Goal: Communication & Community: Answer question/provide support

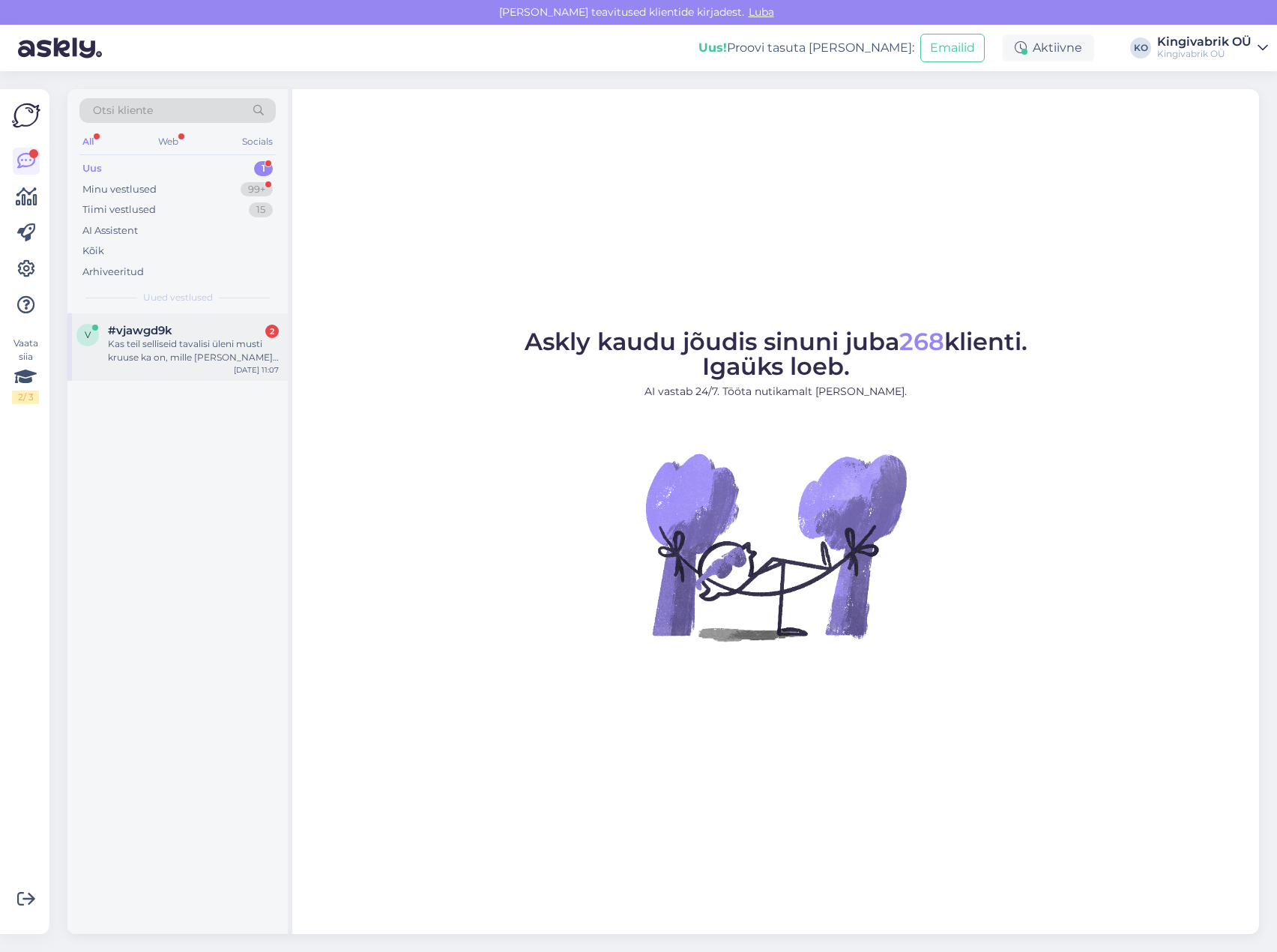
click at [168, 333] on span "#vjawgd9k" at bounding box center [140, 330] width 64 height 13
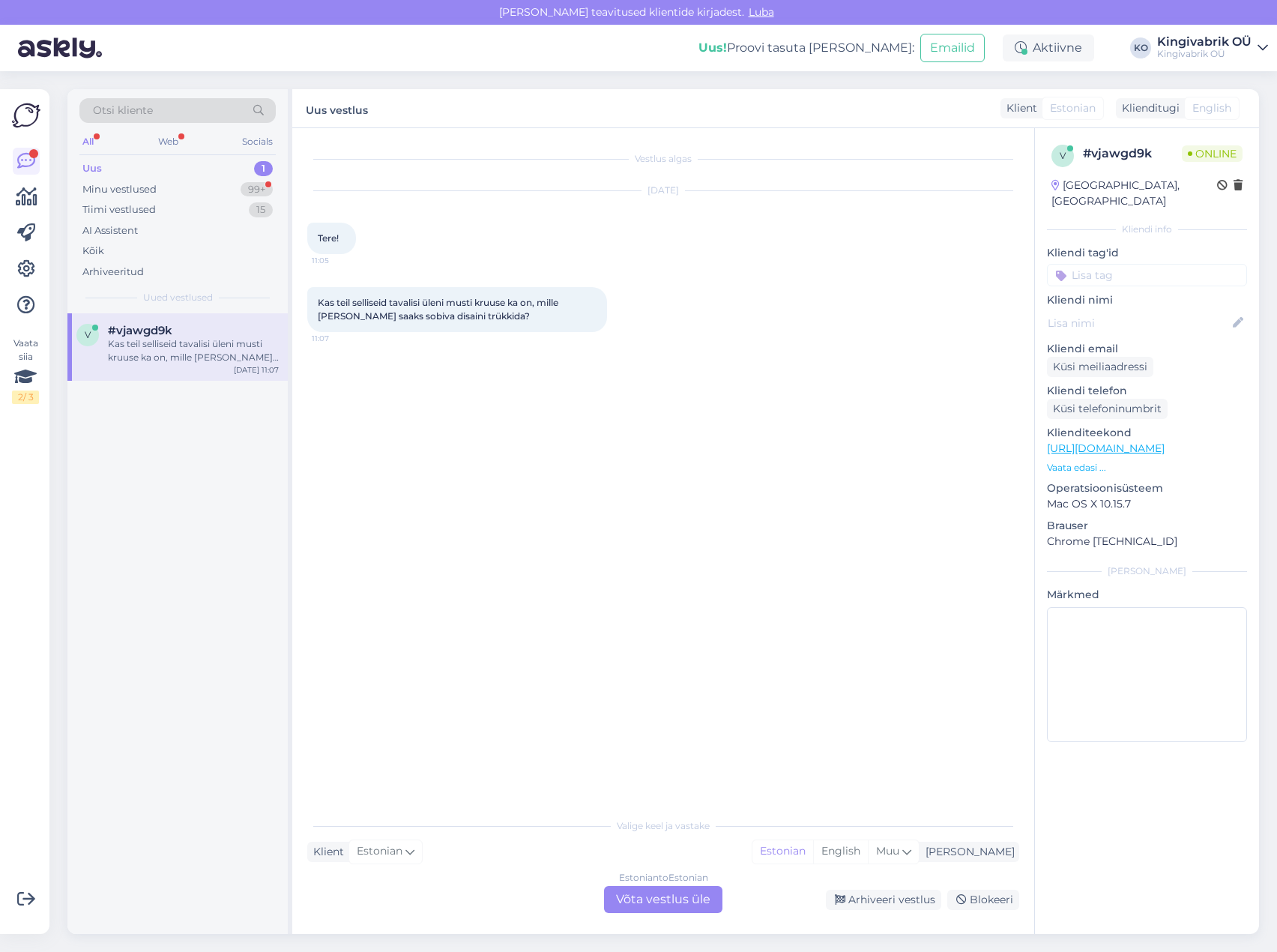
click at [644, 901] on div "Estonian to Estonian Võta vestlus üle" at bounding box center [663, 899] width 118 height 27
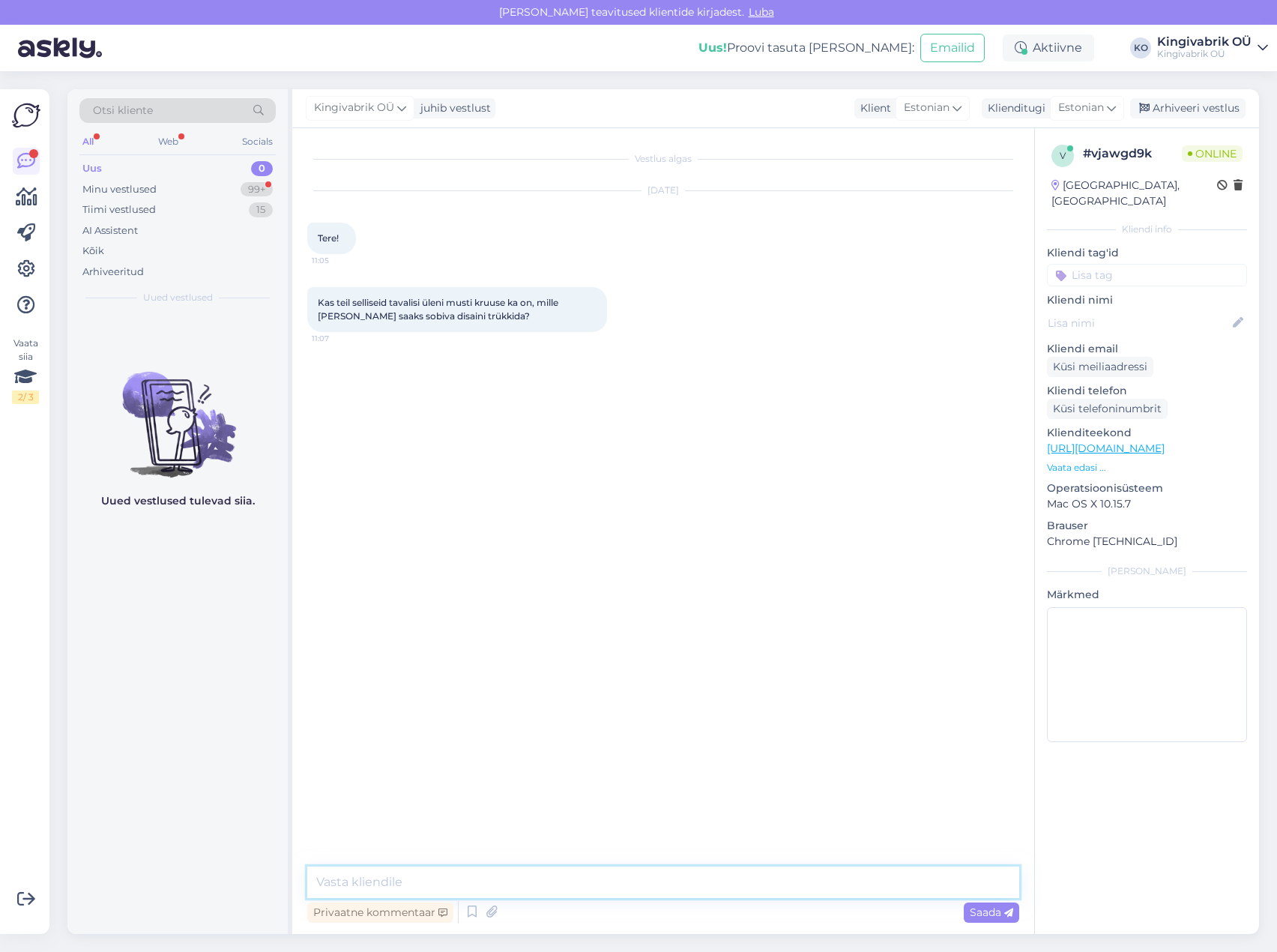
click at [435, 888] on textarea at bounding box center [664, 881] width 713 height 31
type textarea "Tere! Te mõtlete üleni ehk nii seest kui väljast mustad?"
click at [425, 875] on textarea "To enrich screen reader interactions, please activate Accessibility in Grammarl…" at bounding box center [664, 881] width 713 height 31
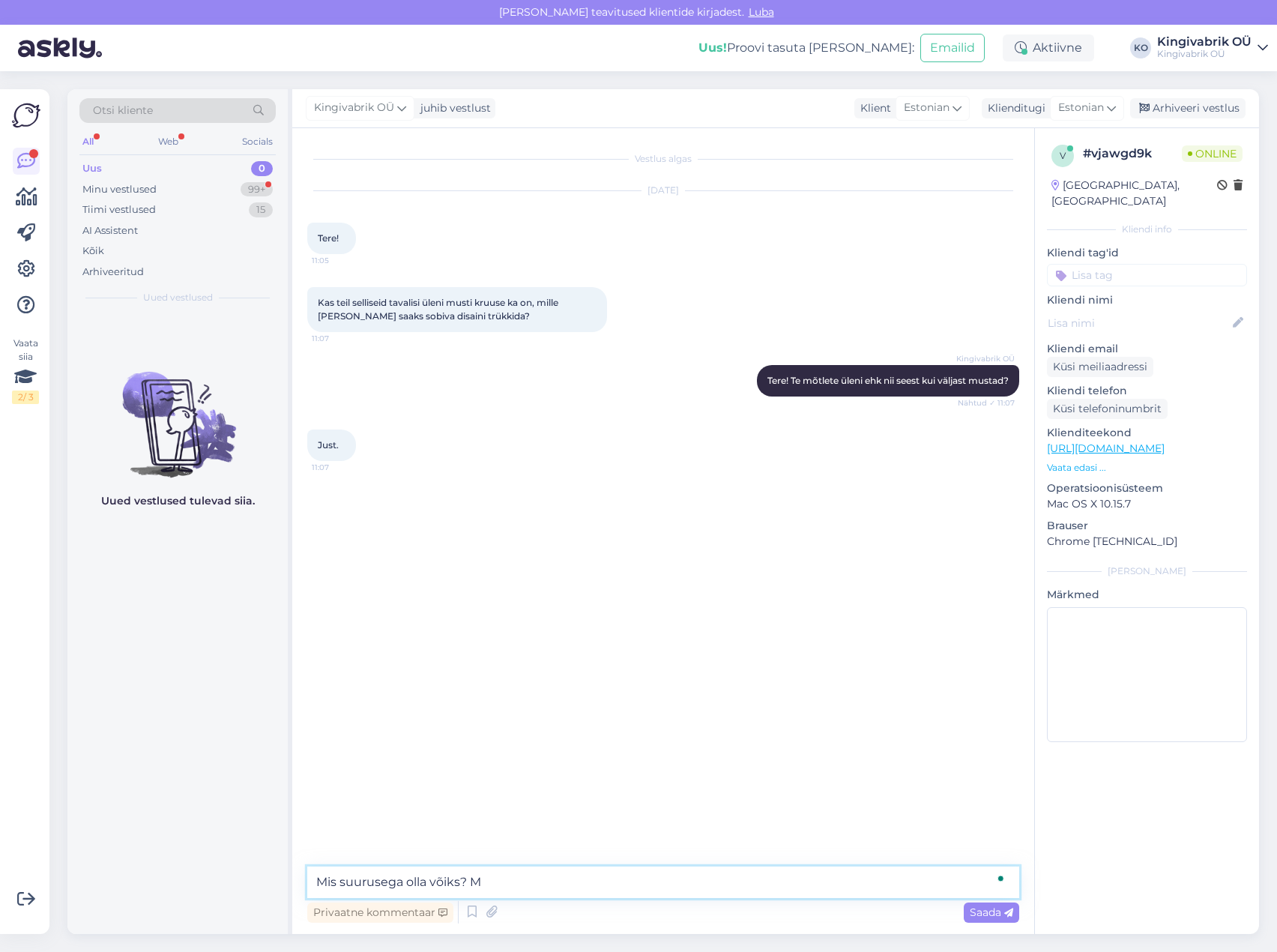
type textarea "Mis suurusega olla võiks?"
click at [377, 874] on textarea "To enrich screen reader interactions, please activate Accessibility in Grammarl…" at bounding box center [664, 881] width 713 height 31
drag, startPoint x: 342, startPoint y: 878, endPoint x: 344, endPoint y: 889, distance: 11.2
click at [344, 889] on textarea "To enrich screen reader interactions, please activate Accessibility in Grammarl…" at bounding box center [664, 881] width 713 height 31
type textarea "Täpselt 300ml on nt Barrel Supreme"
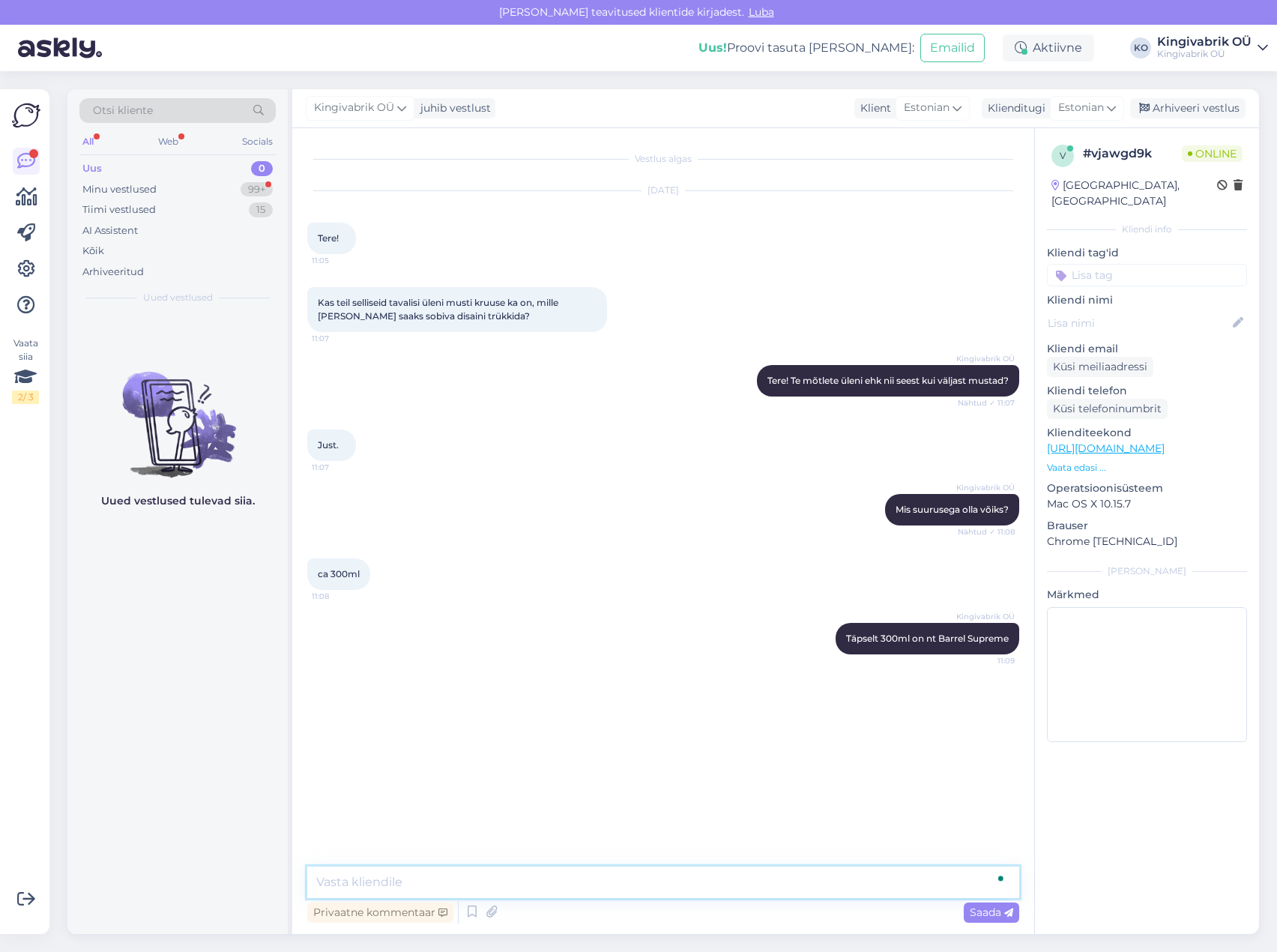
paste textarea "[URL][DOMAIN_NAME]"
type textarea "[URL][DOMAIN_NAME]"
click at [520, 884] on textarea "To enrich screen reader interactions, please activate Accessibility in Grammarl…" at bounding box center [664, 881] width 713 height 31
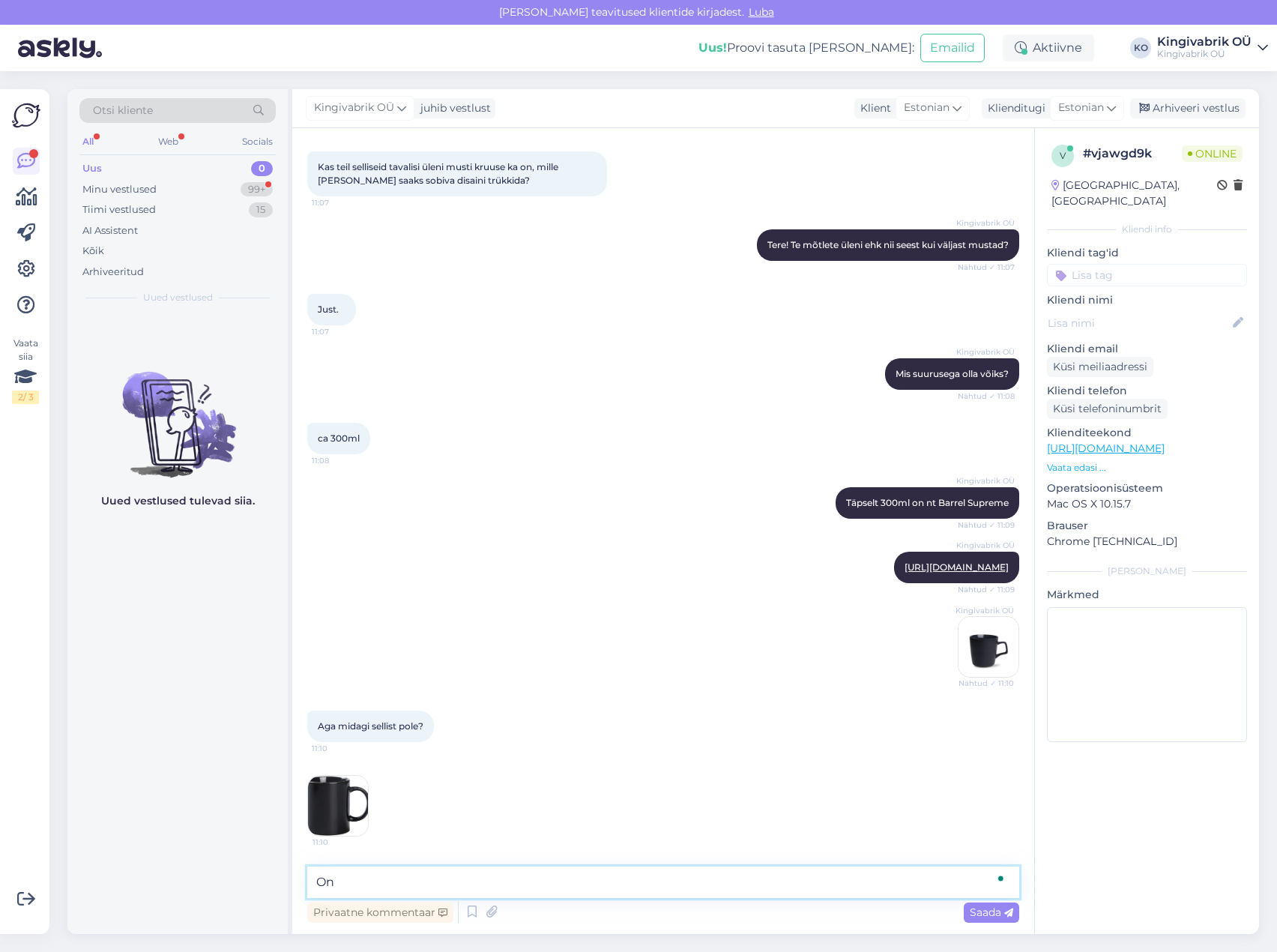
type textarea "O"
click at [340, 806] on img at bounding box center [338, 806] width 60 height 60
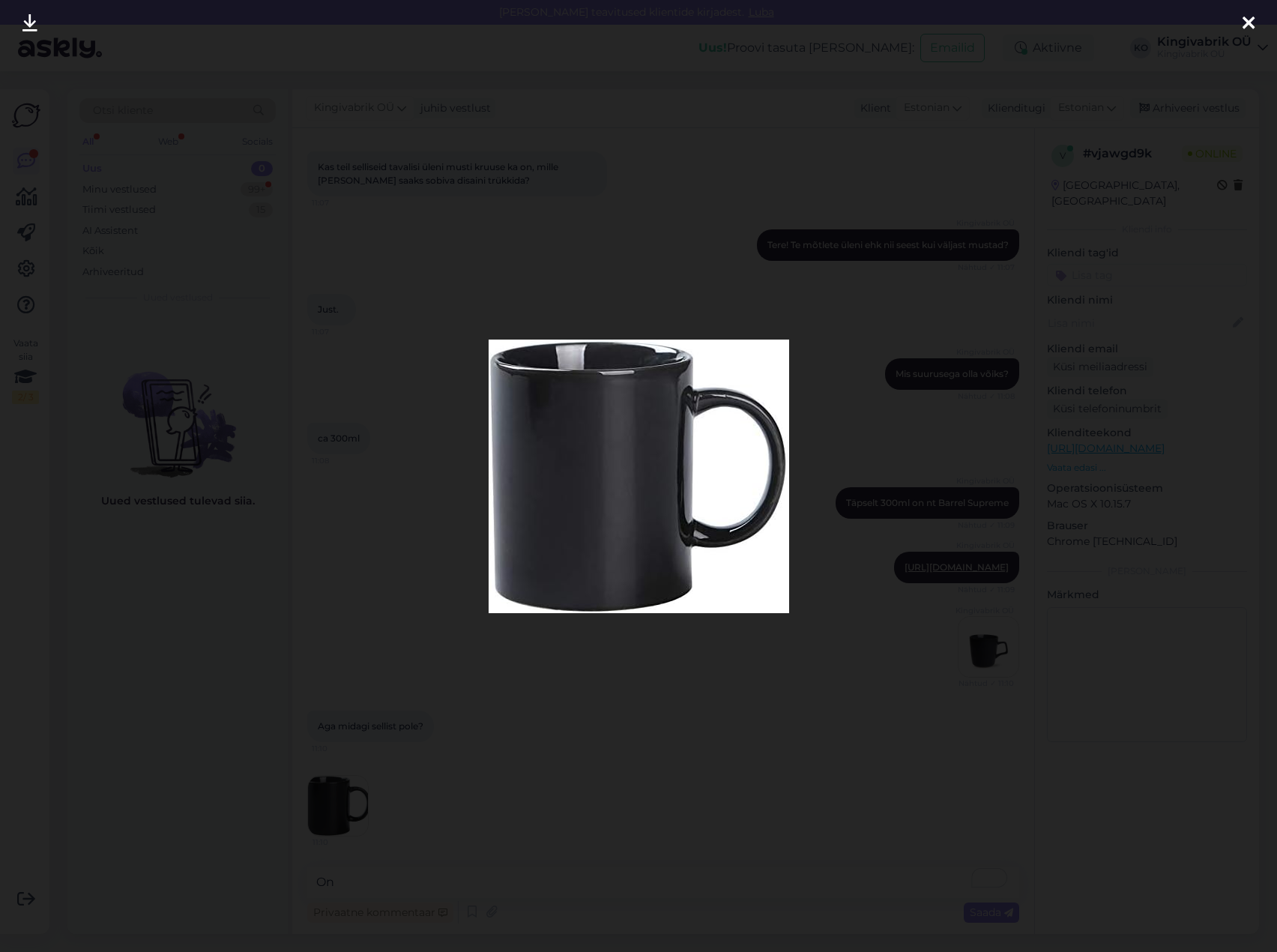
drag, startPoint x: 715, startPoint y: 766, endPoint x: 596, endPoint y: 840, distance: 140.1
click at [715, 766] on div at bounding box center [638, 476] width 1277 height 952
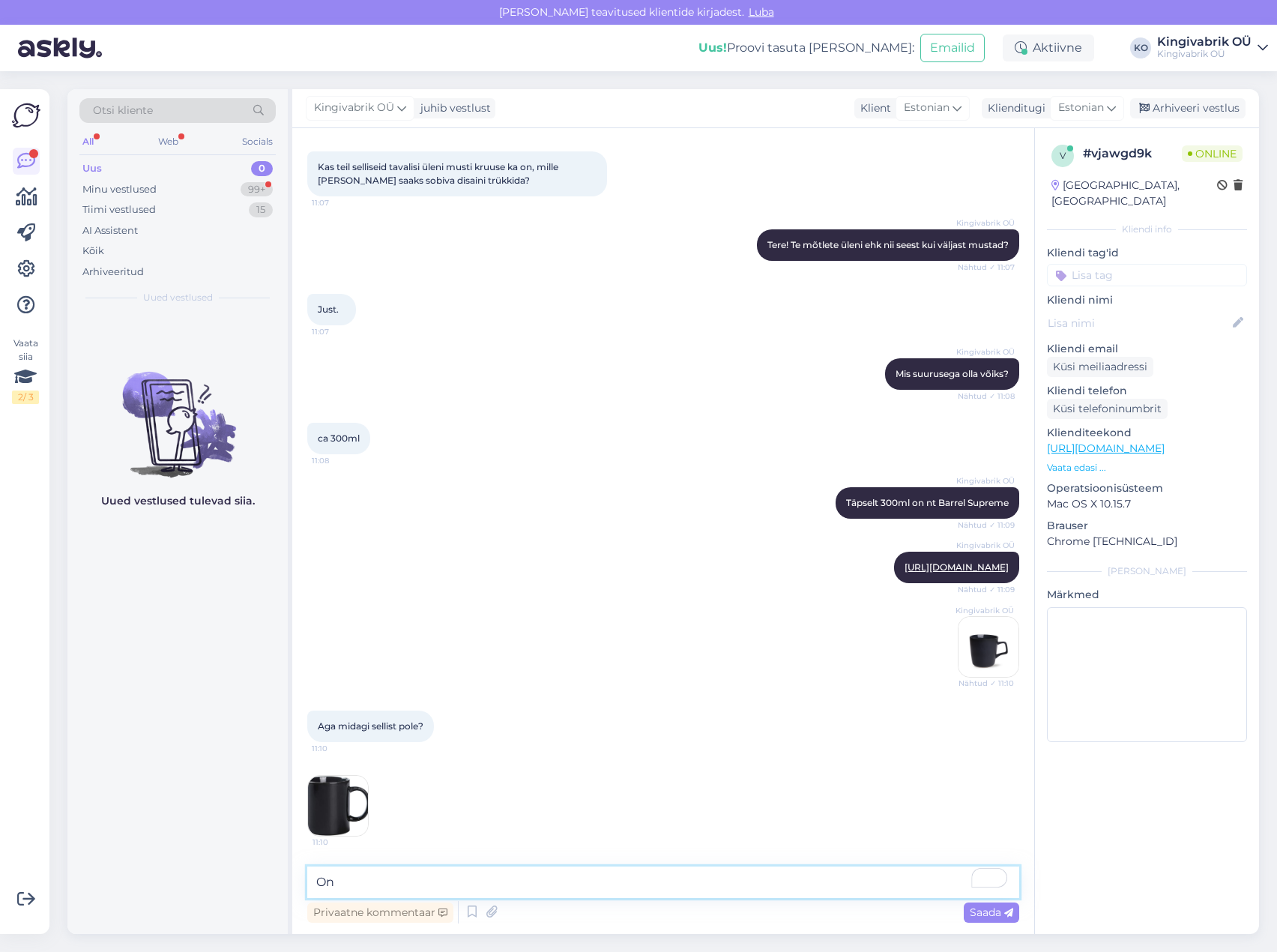
click at [392, 883] on textarea "On" at bounding box center [664, 881] width 713 height 31
type textarea "On ikka"
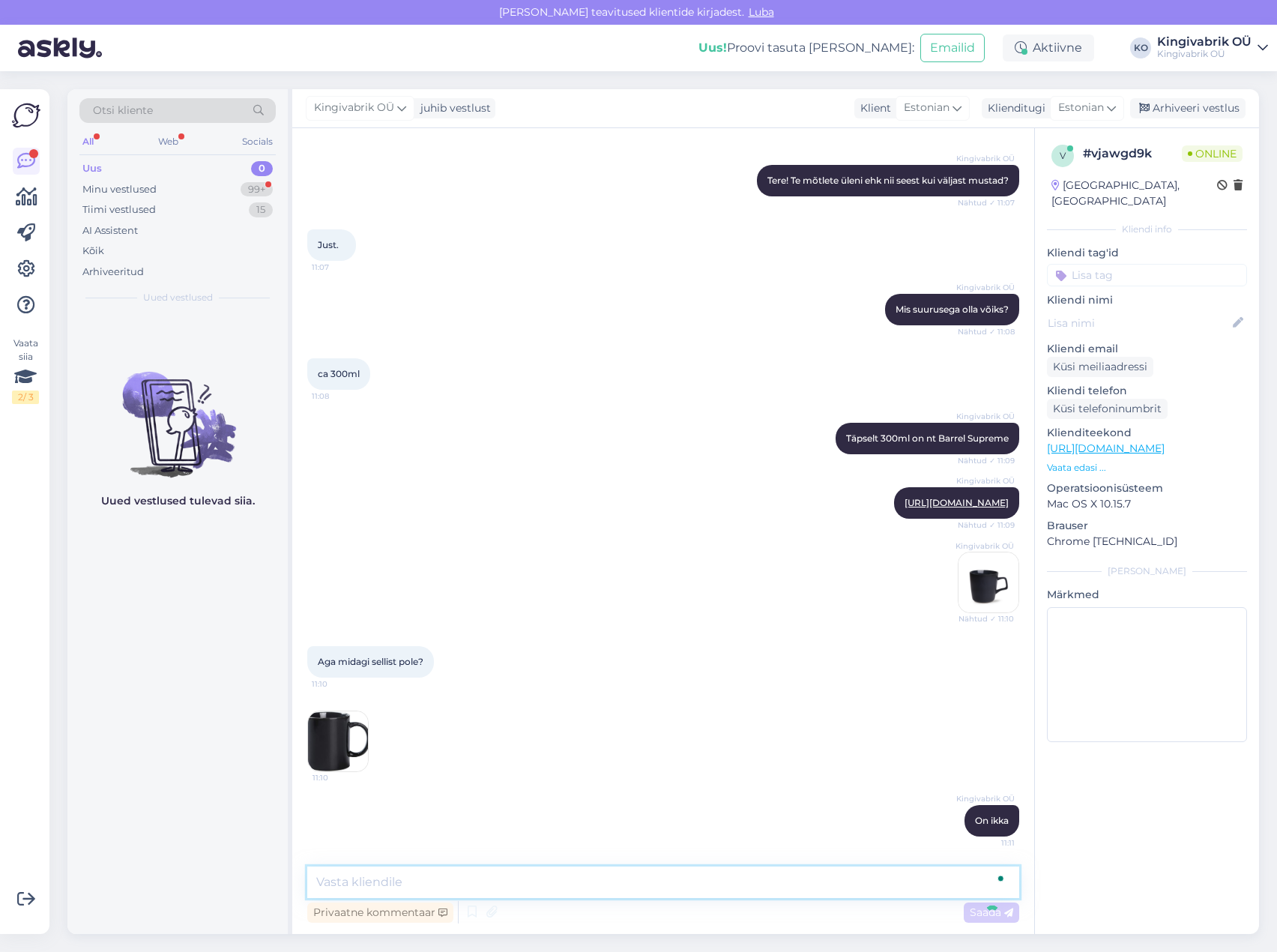
paste textarea "To enrich screen reader interactions, please activate Accessibility in Grammarl…"
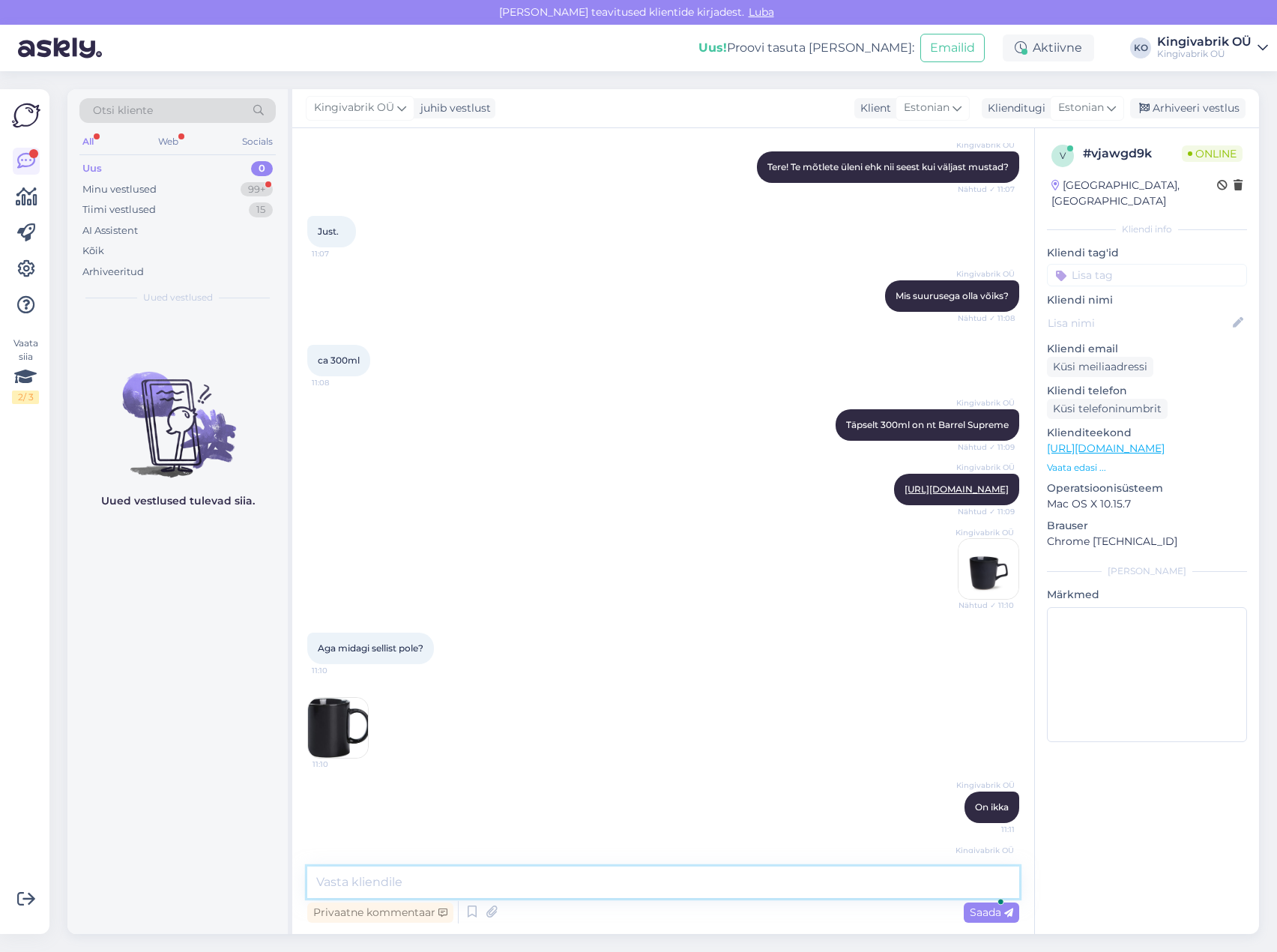
scroll to position [308, 0]
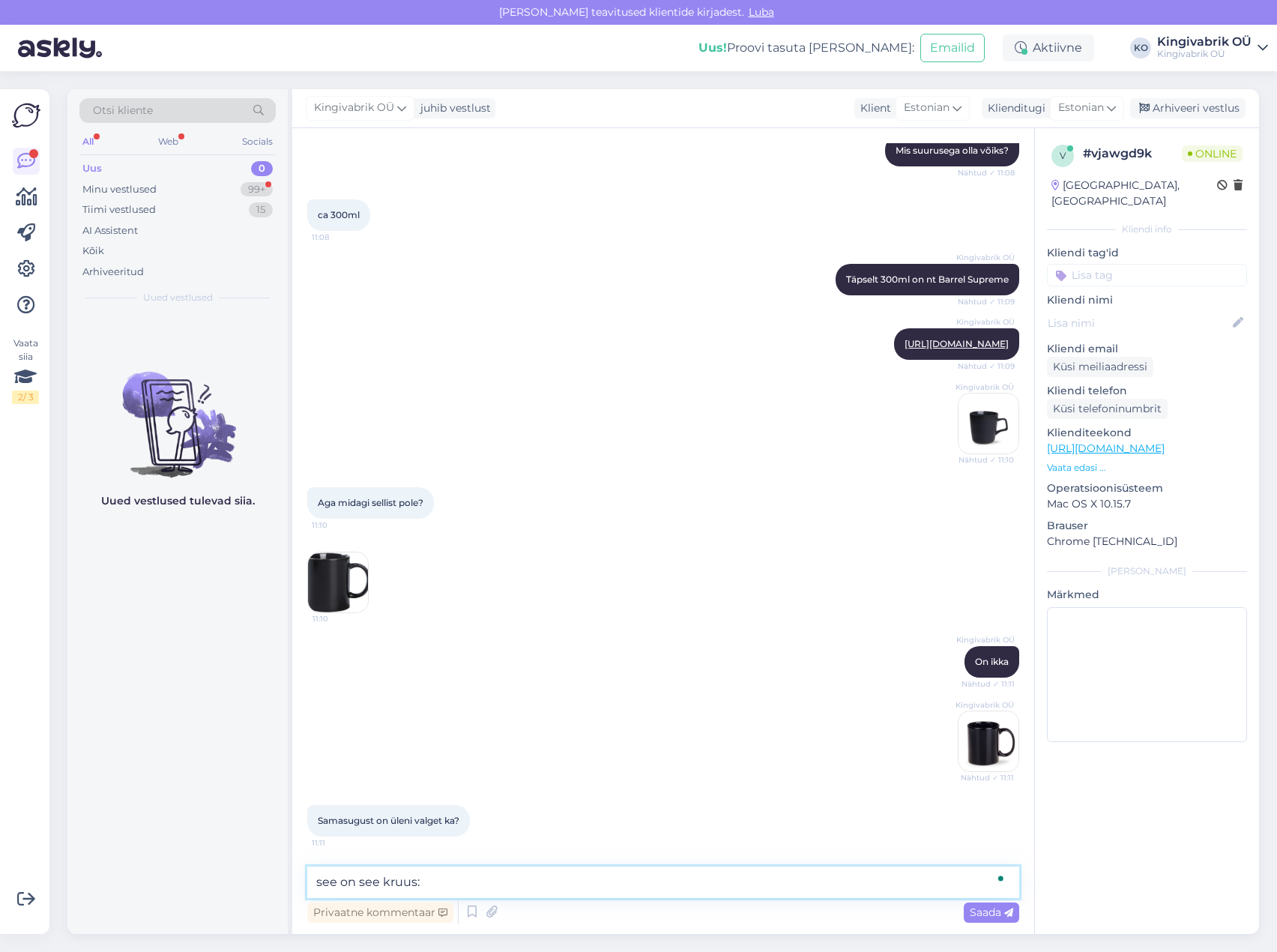
paste textarea "[URL][DOMAIN_NAME][PERSON_NAME]"
type textarea "see on see kruus: [URL][DOMAIN_NAME][PERSON_NAME]"
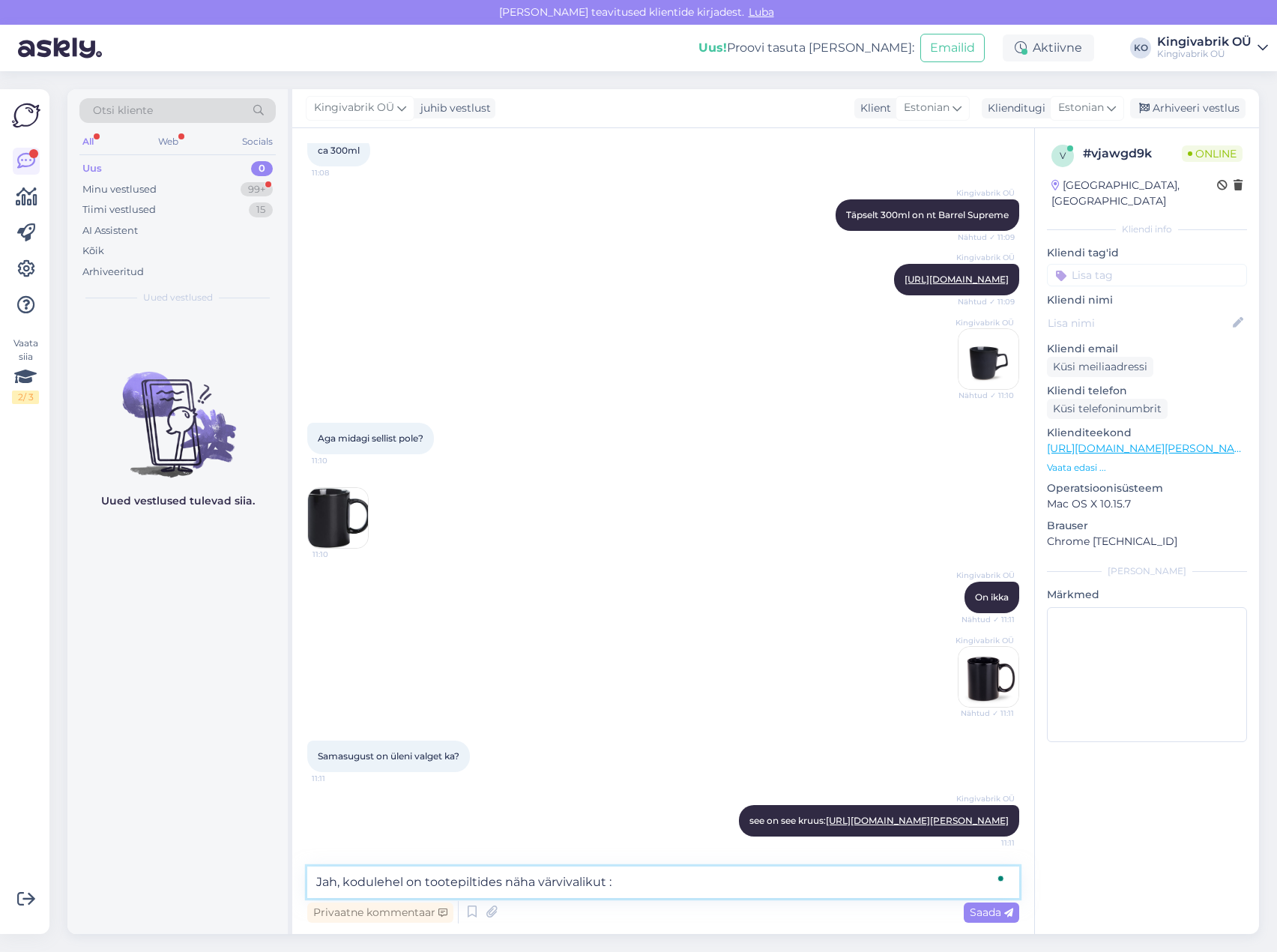
type textarea "Jah, kodulehel on tootepiltides näha värvivalikut :)"
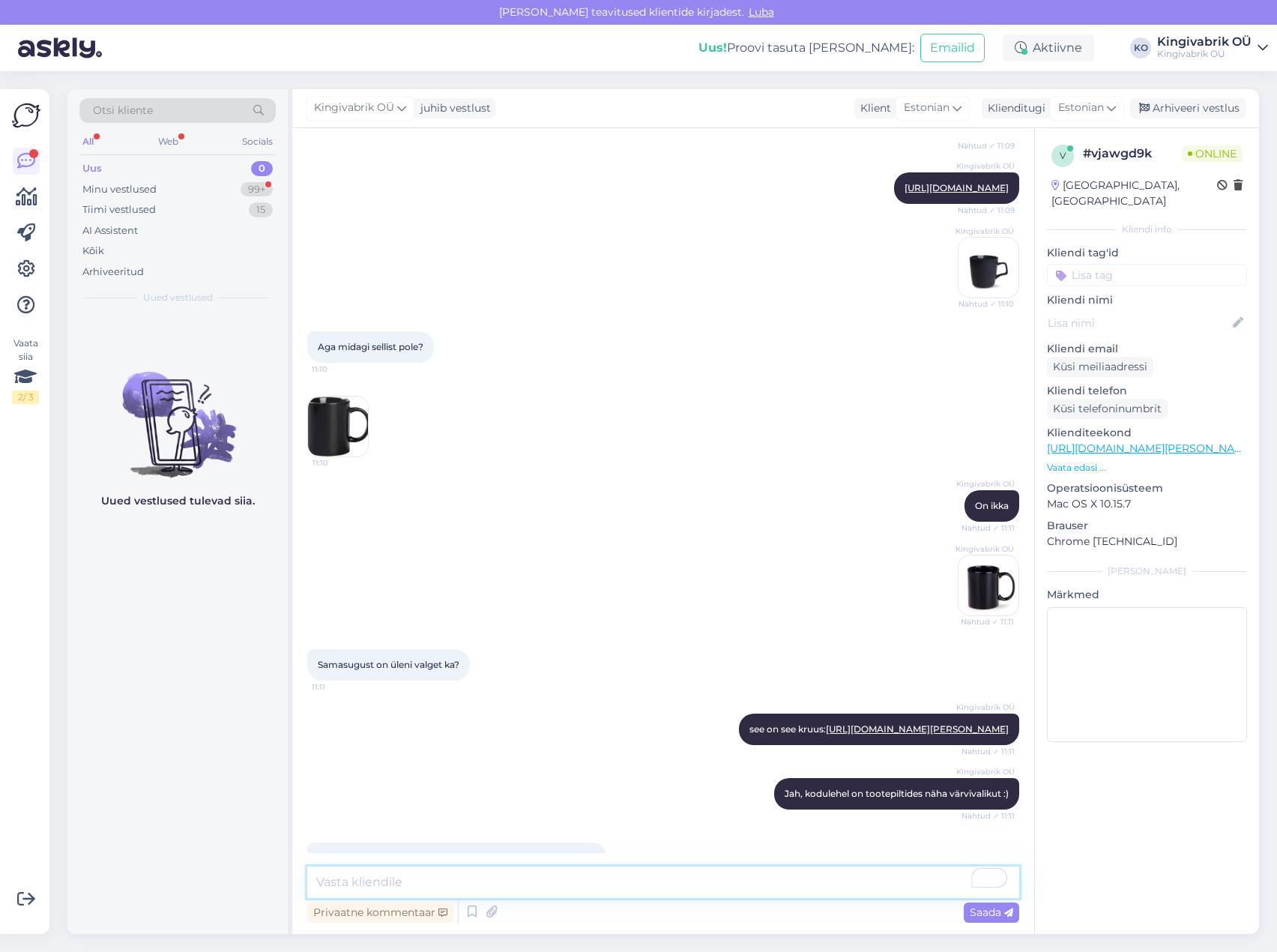
scroll to position [687, 0]
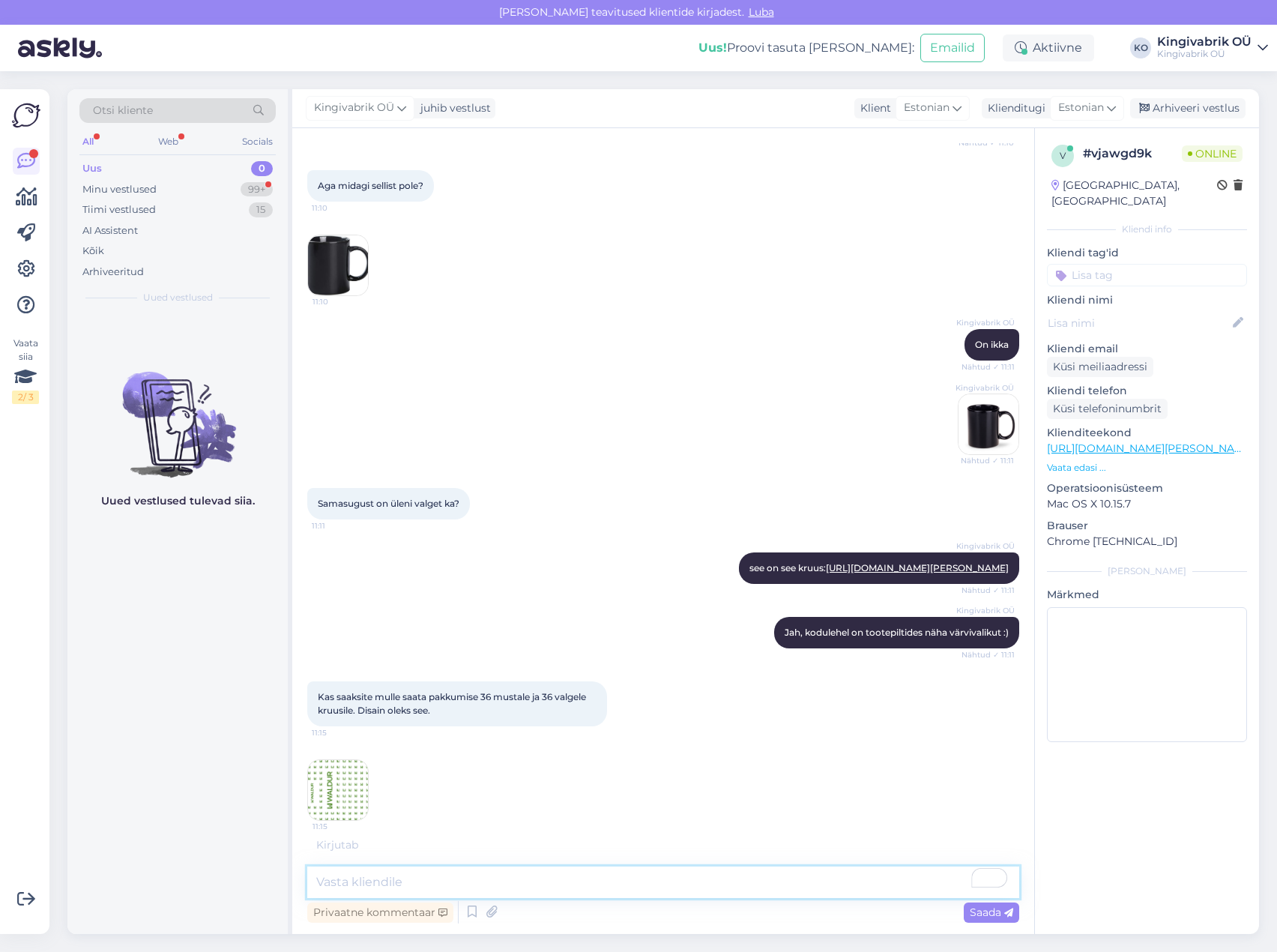
click at [410, 875] on textarea "To enrich screen reader interactions, please activate Accessibility in Grammarl…" at bounding box center [664, 881] width 713 height 31
click at [341, 803] on img at bounding box center [338, 790] width 60 height 60
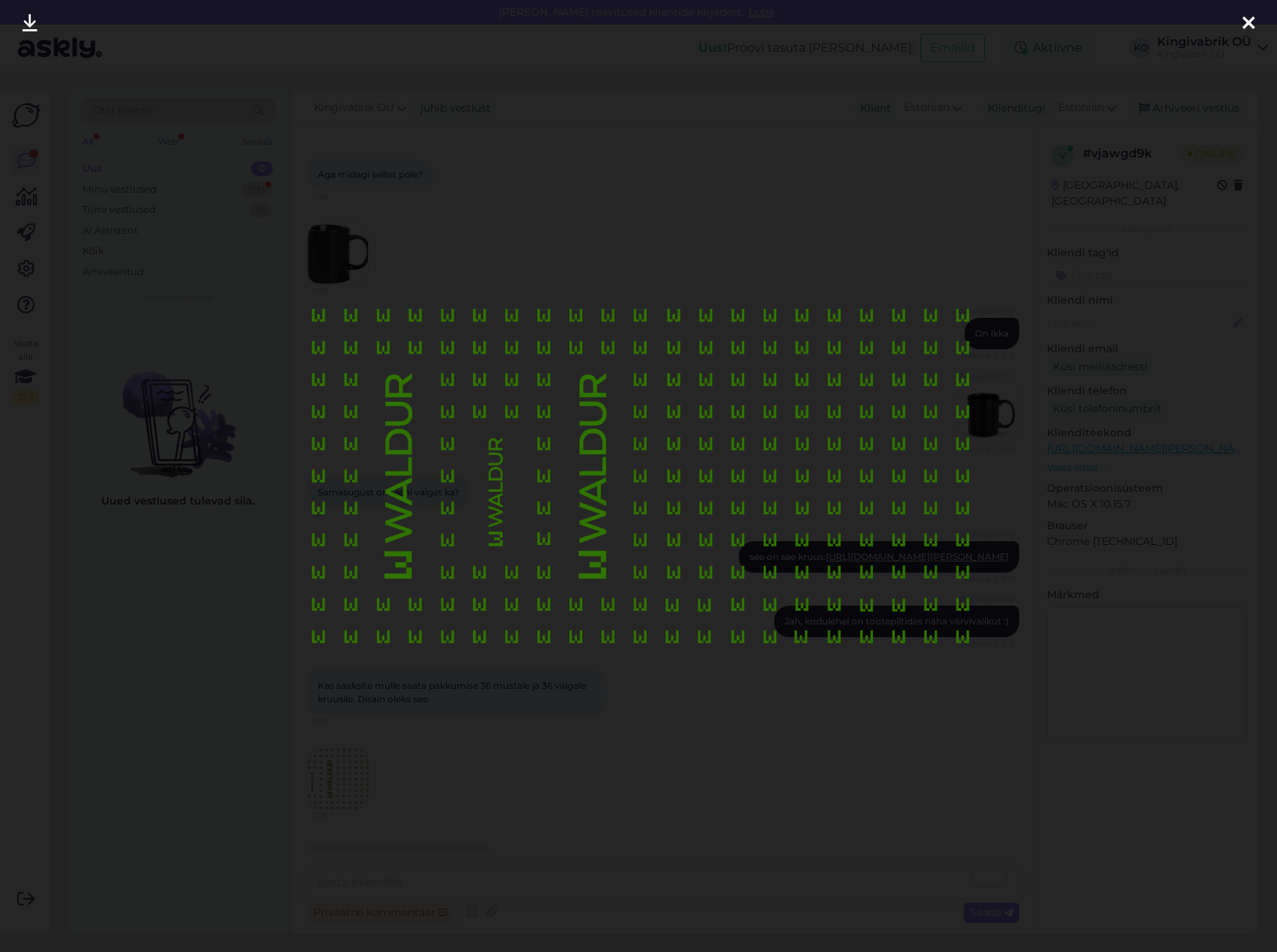
scroll to position [752, 0]
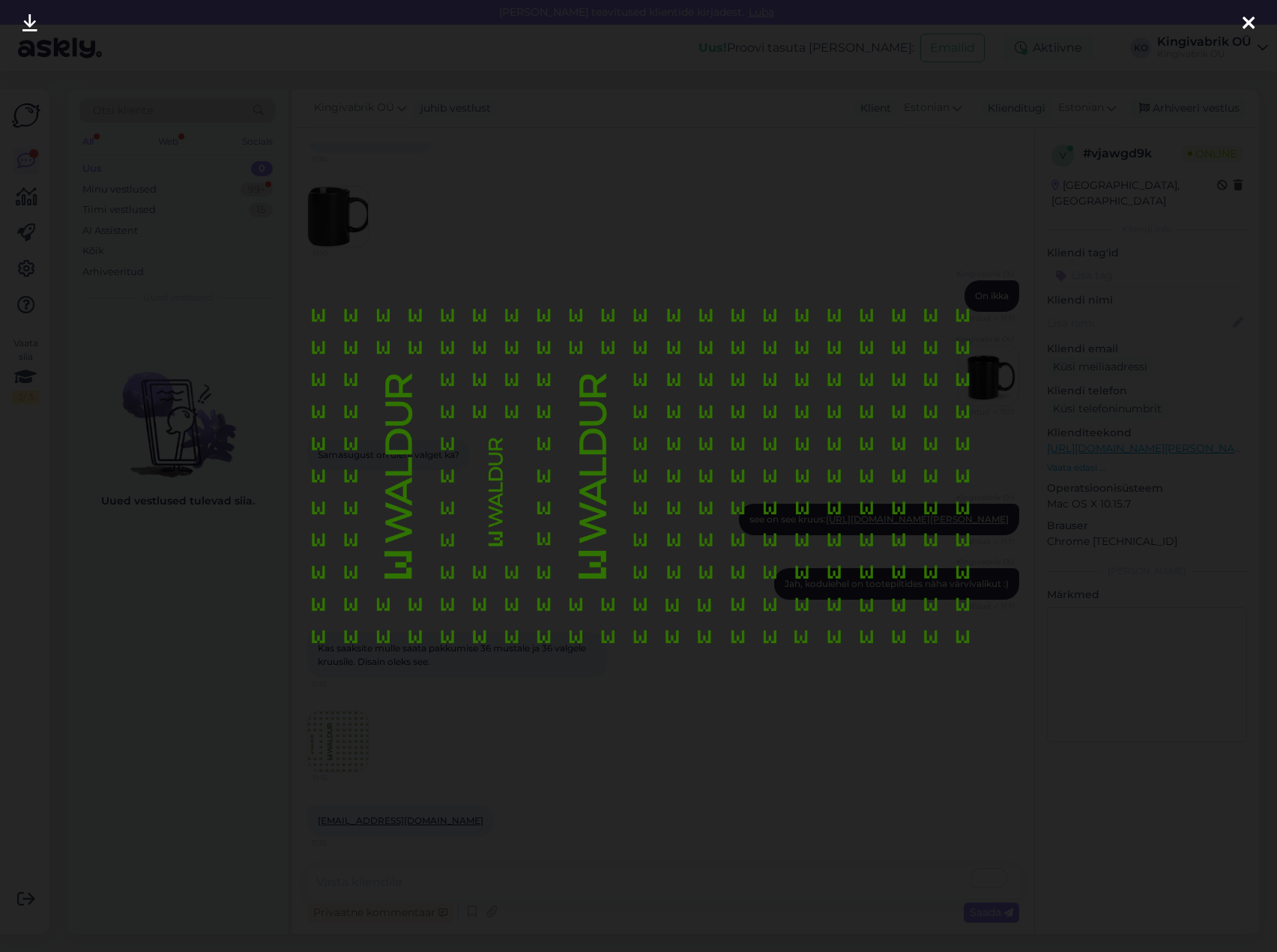
click at [1101, 350] on div at bounding box center [638, 476] width 1277 height 952
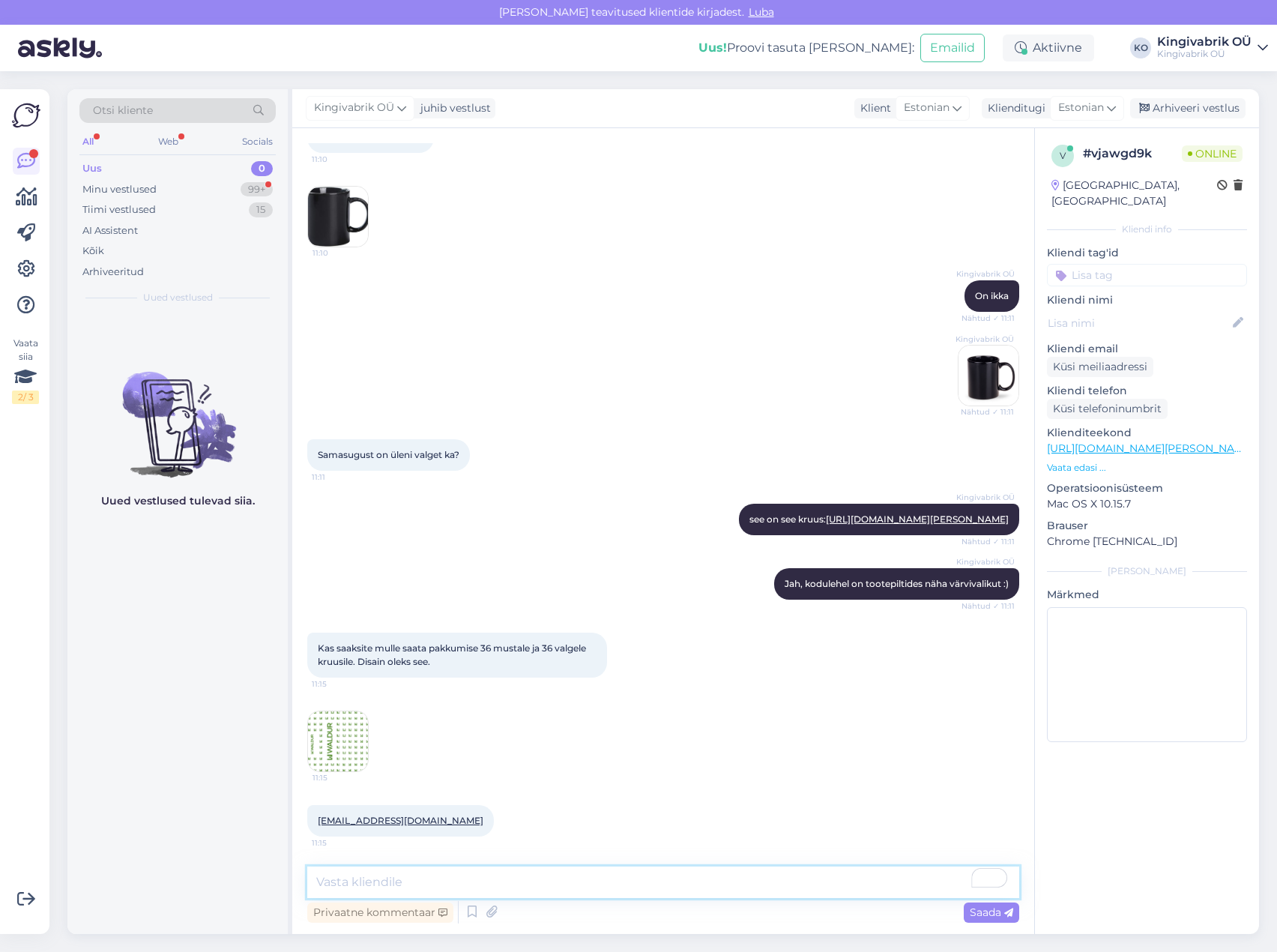
click at [353, 887] on textarea "To enrich screen reader interactions, please activate Accessibility in Grammarl…" at bounding box center [664, 881] width 713 height 31
type textarea "Mõlemale kruusile läheks sama värviga (ehk rohelisega) trükk? Saaks panna tükih…"
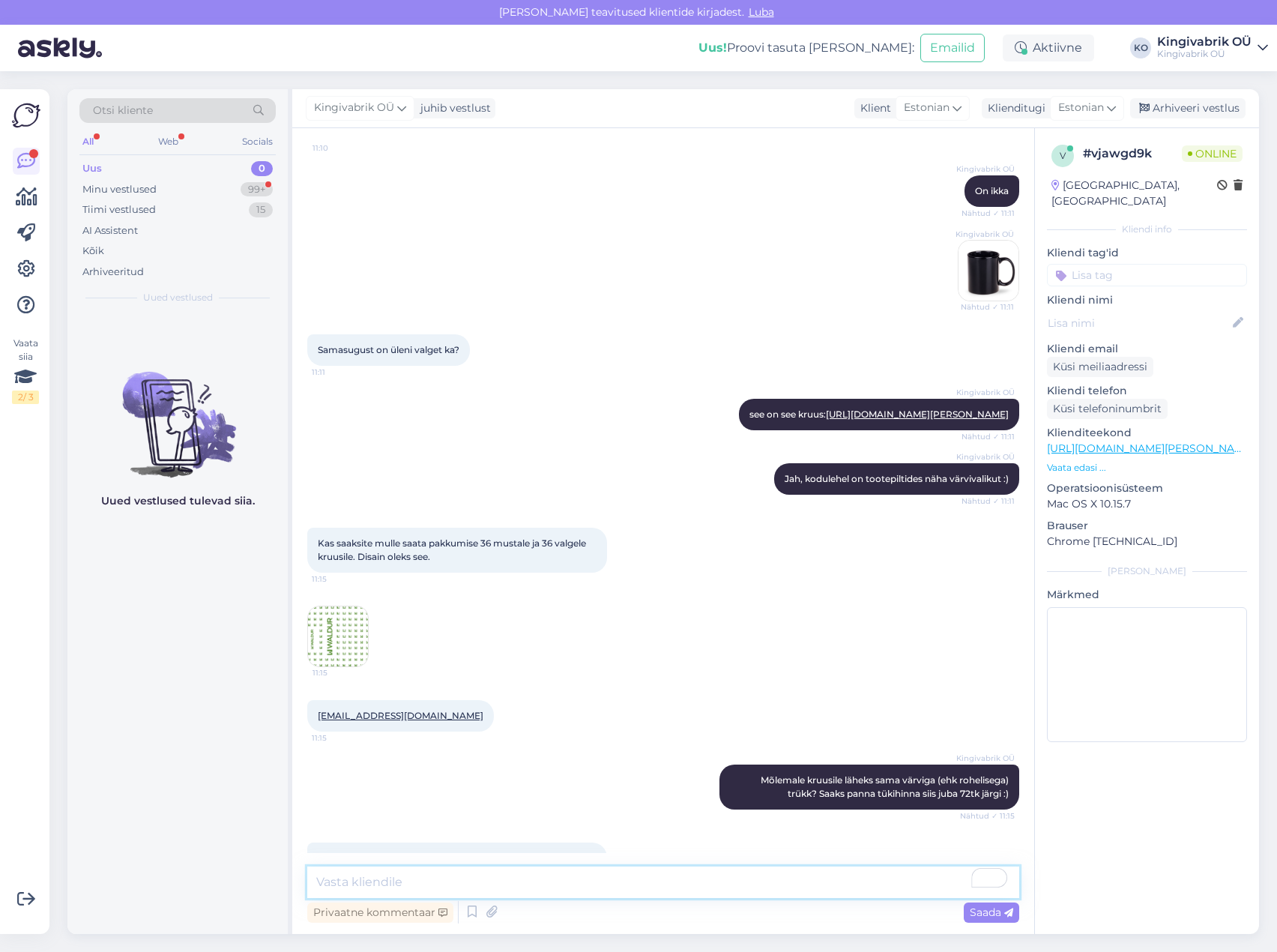
scroll to position [908, 0]
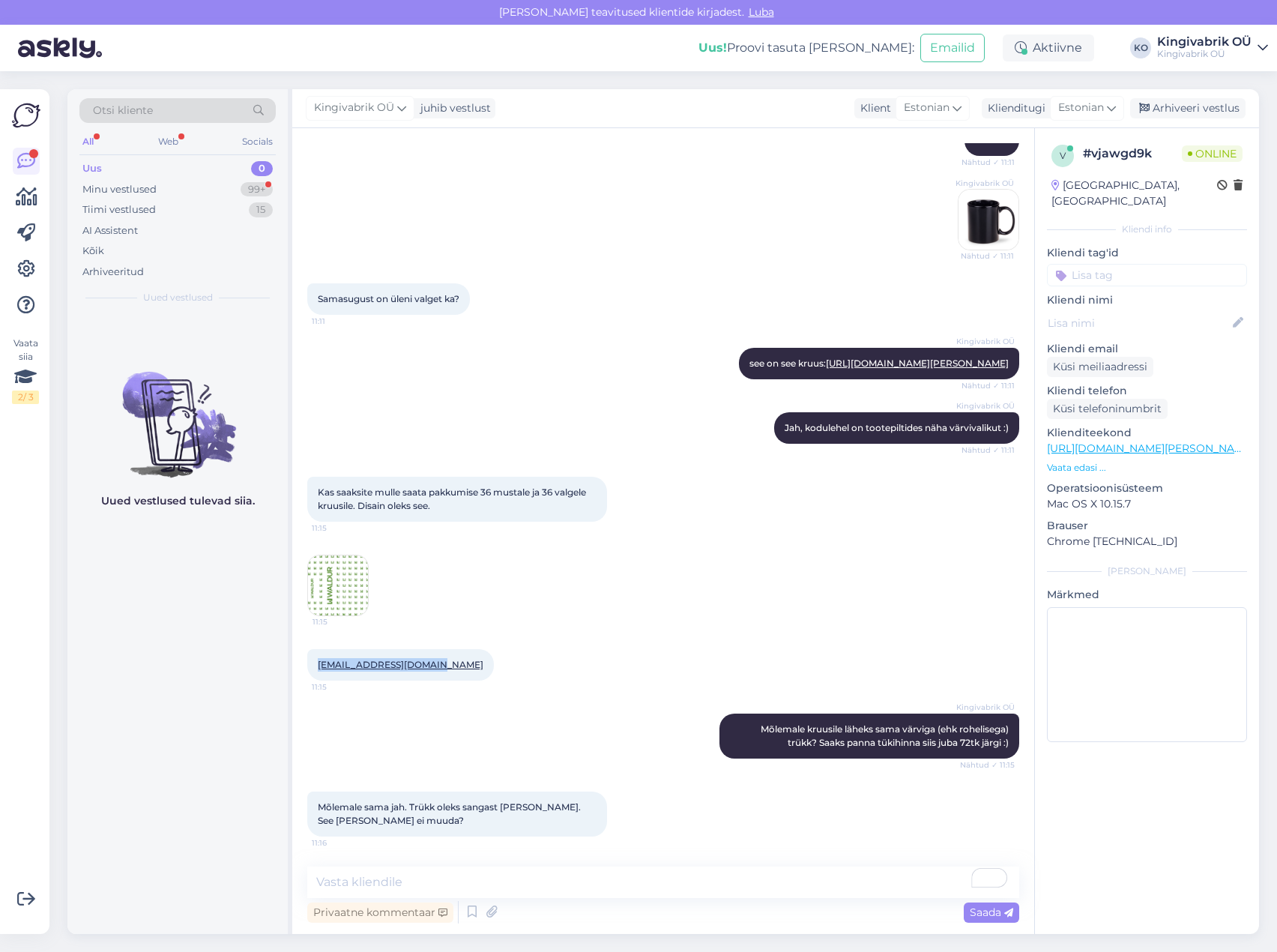
drag, startPoint x: 444, startPoint y: 664, endPoint x: 317, endPoint y: 671, distance: 127.2
click at [317, 671] on div "[EMAIL_ADDRESS][DOMAIN_NAME] 11:15" at bounding box center [401, 664] width 187 height 31
copy link "[EMAIL_ADDRESS][DOMAIN_NAME]"
click at [368, 884] on textarea "To enrich screen reader interactions, please activate Accessibility in Grammarl…" at bounding box center [664, 881] width 713 height 31
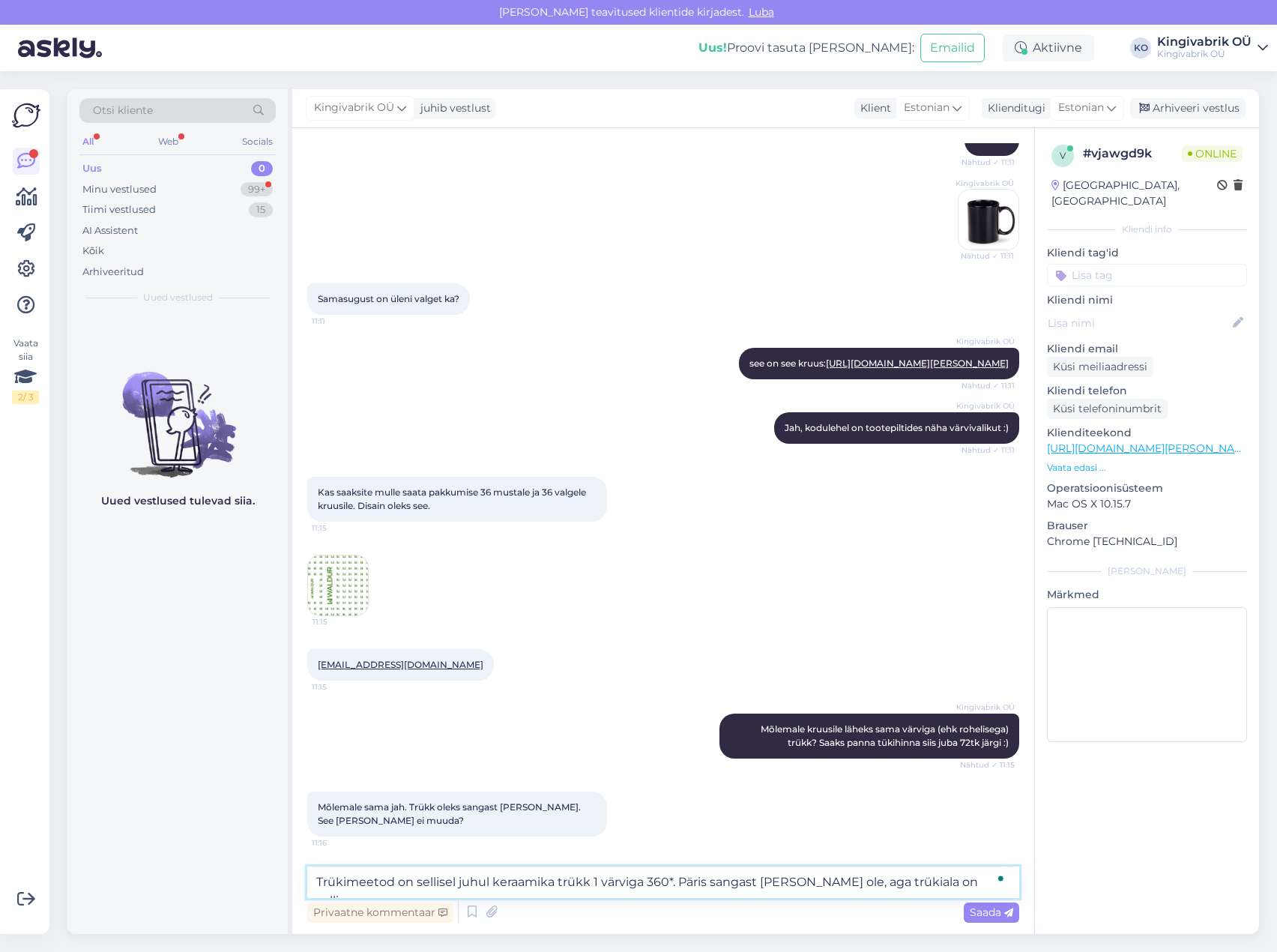
type textarea "Trükimeetod on sellisel juhul keraamika trükk 1 värviga 360*. Päris sangast [PE…"
paste textarea "To enrich screen reader interactions, please activate Accessibility in Grammarl…"
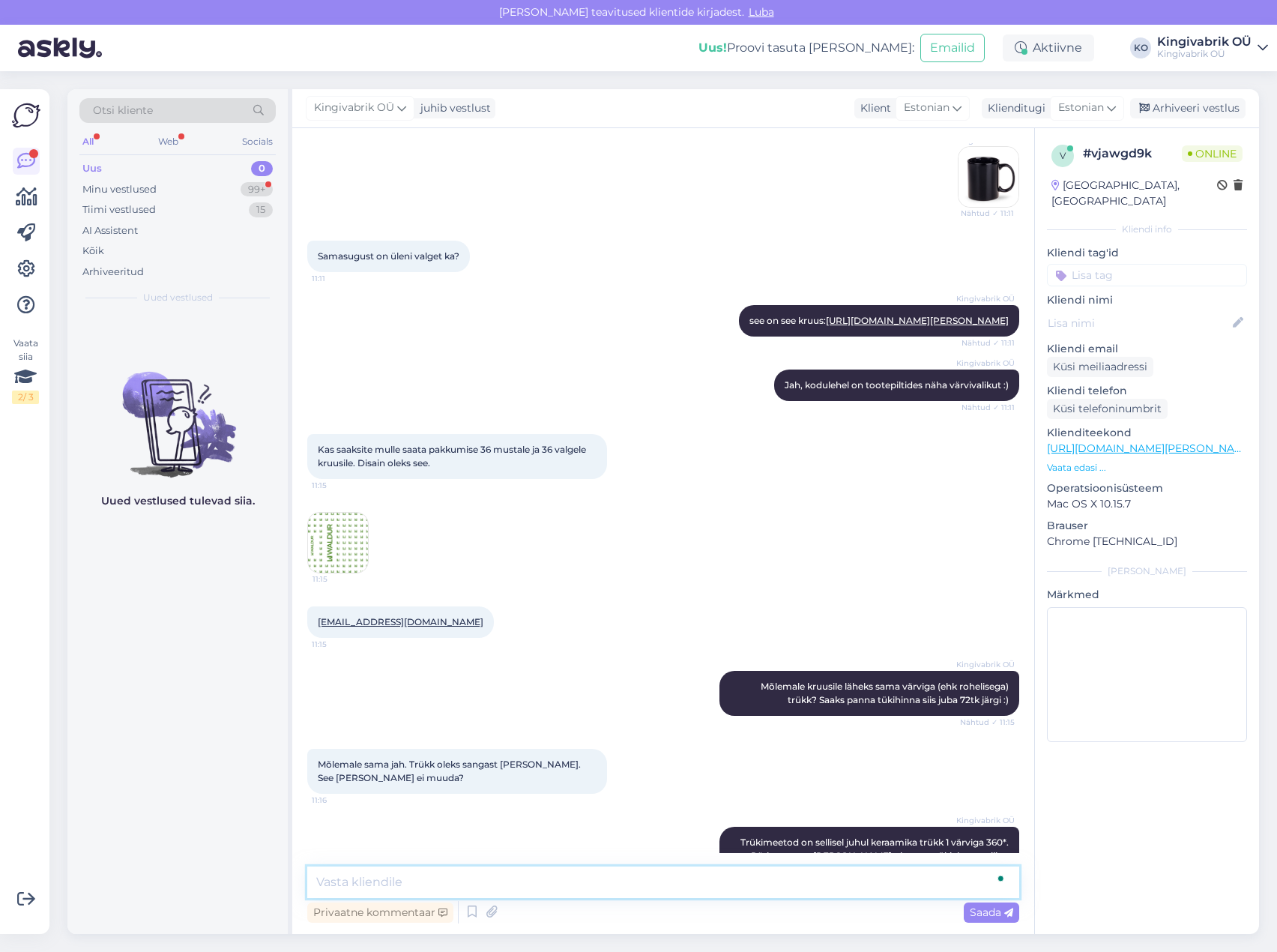
scroll to position [1079, 0]
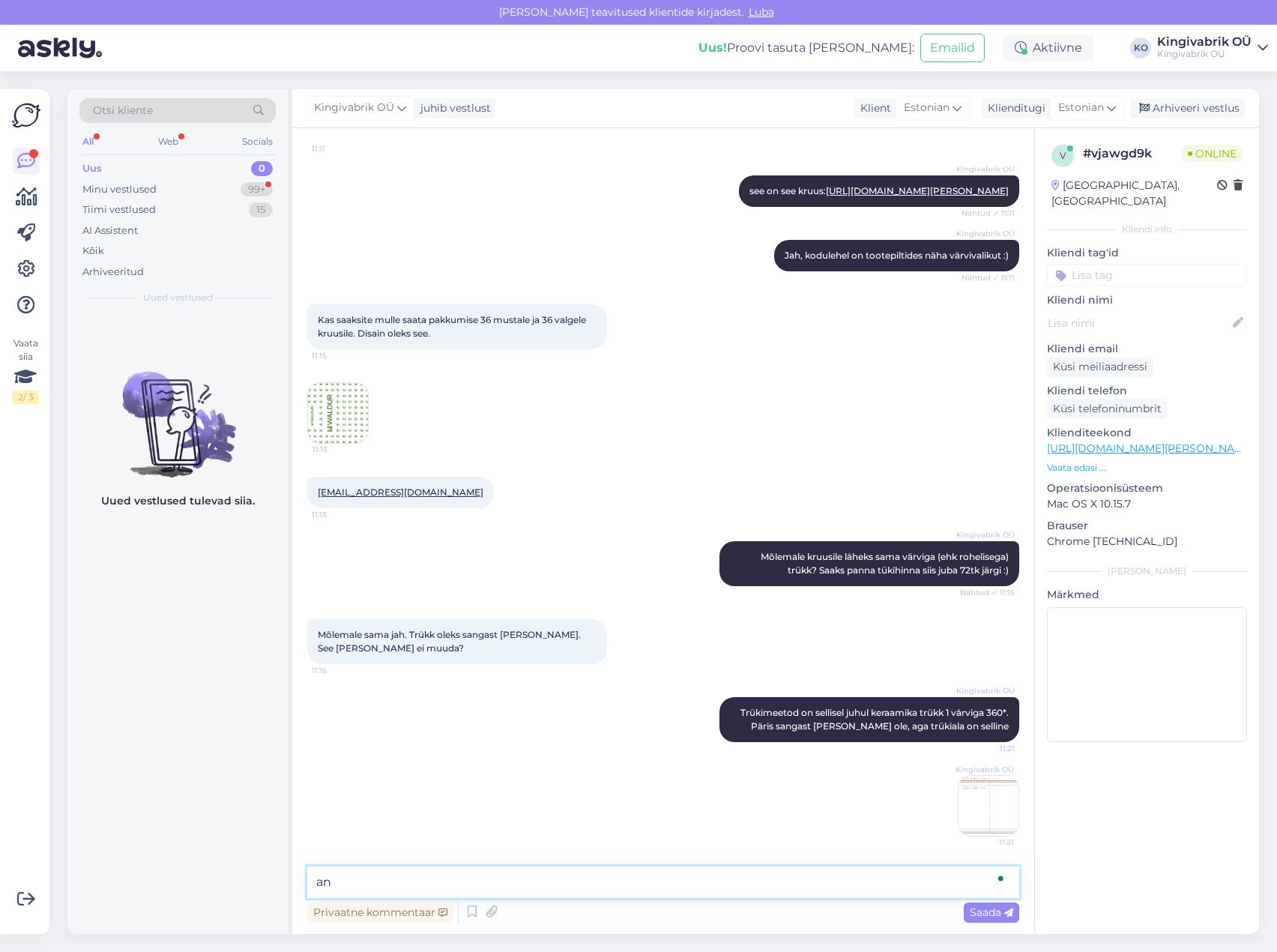
type textarea "a"
type textarea "Panen hinnapakkumise [PERSON_NAME]."
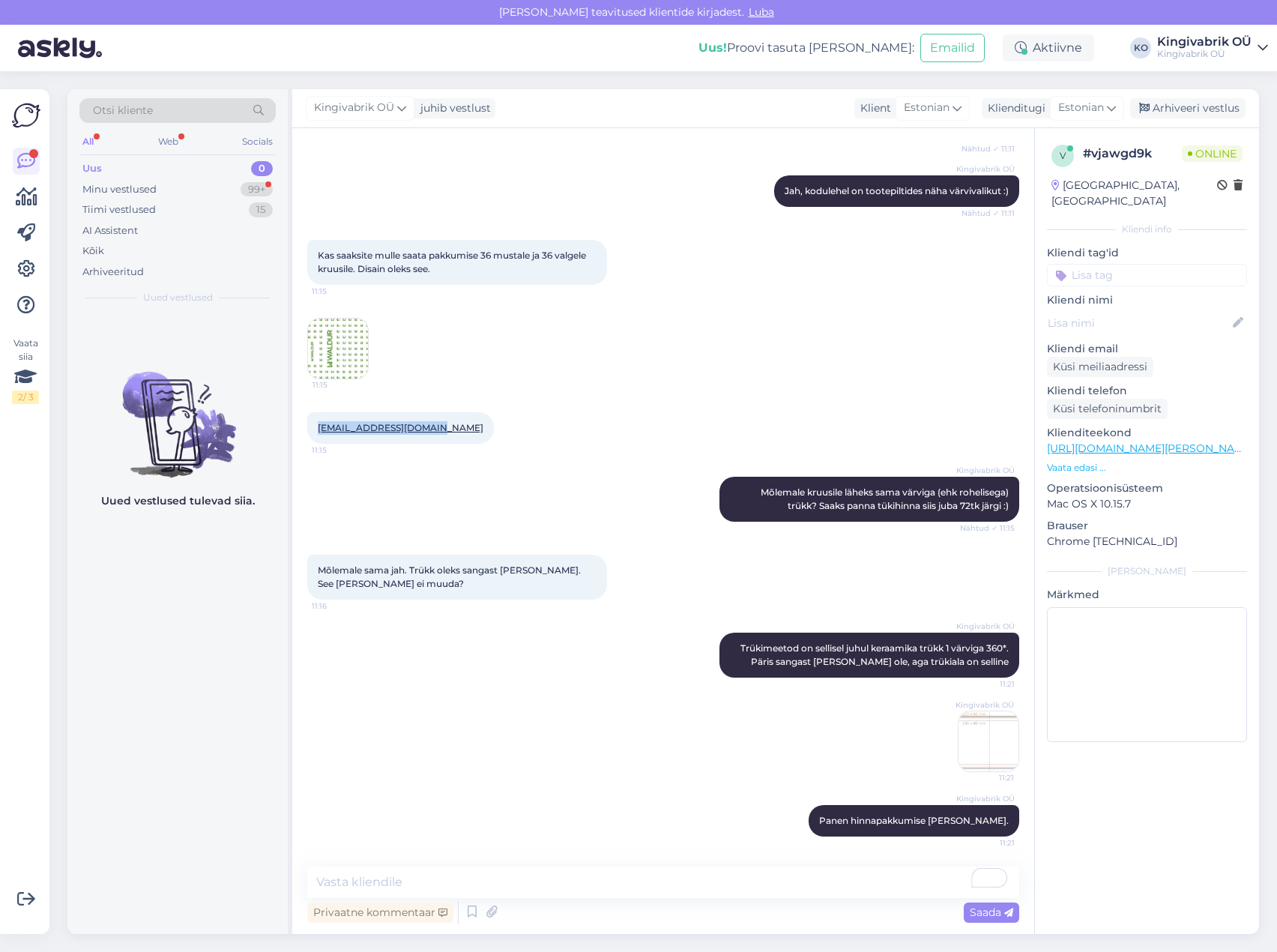
drag, startPoint x: 444, startPoint y: 427, endPoint x: 317, endPoint y: 430, distance: 127.0
click at [317, 430] on div "[EMAIL_ADDRESS][DOMAIN_NAME] 11:15" at bounding box center [401, 427] width 187 height 31
copy link "[EMAIL_ADDRESS][DOMAIN_NAME]"
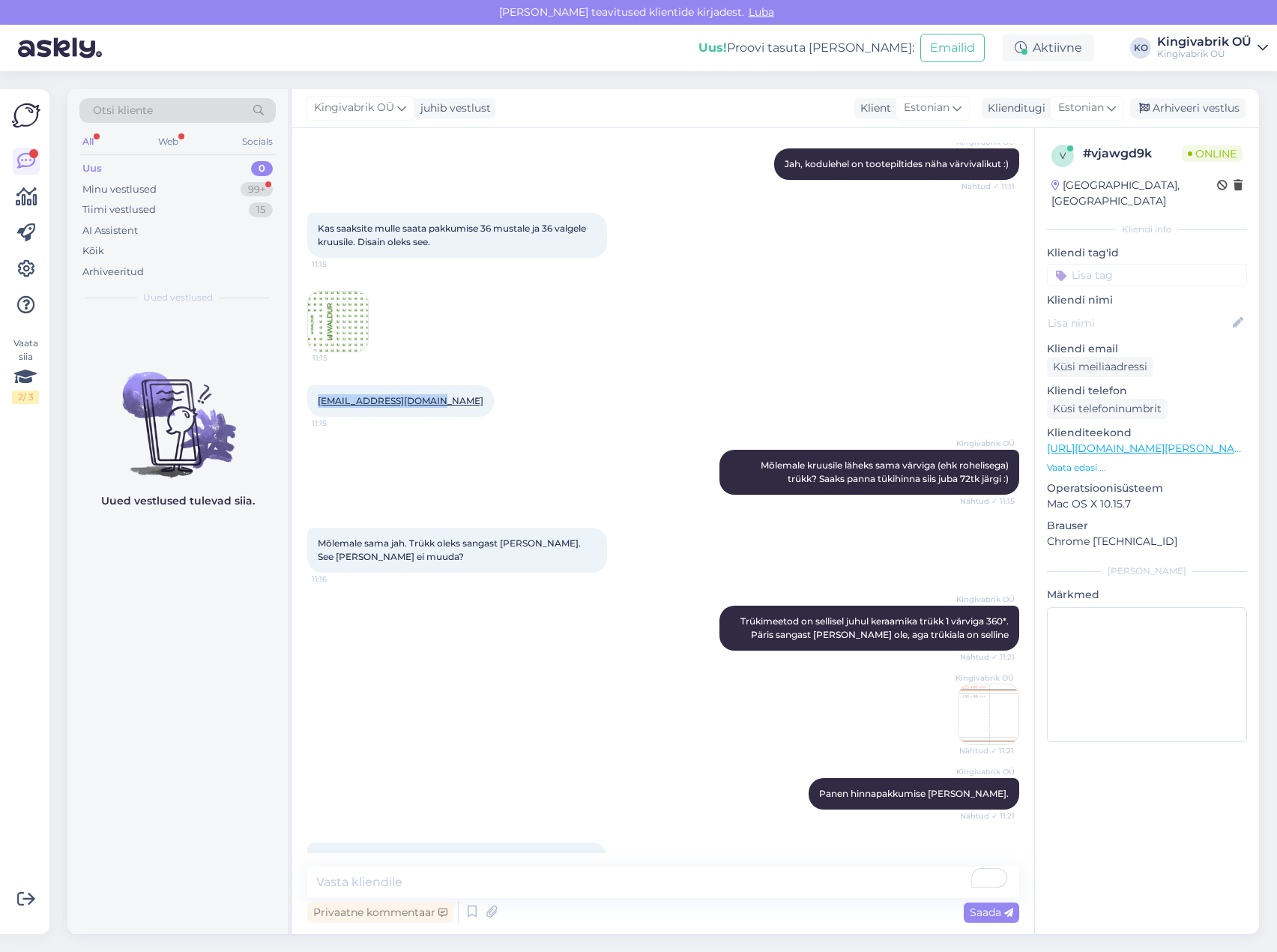
scroll to position [1222, 0]
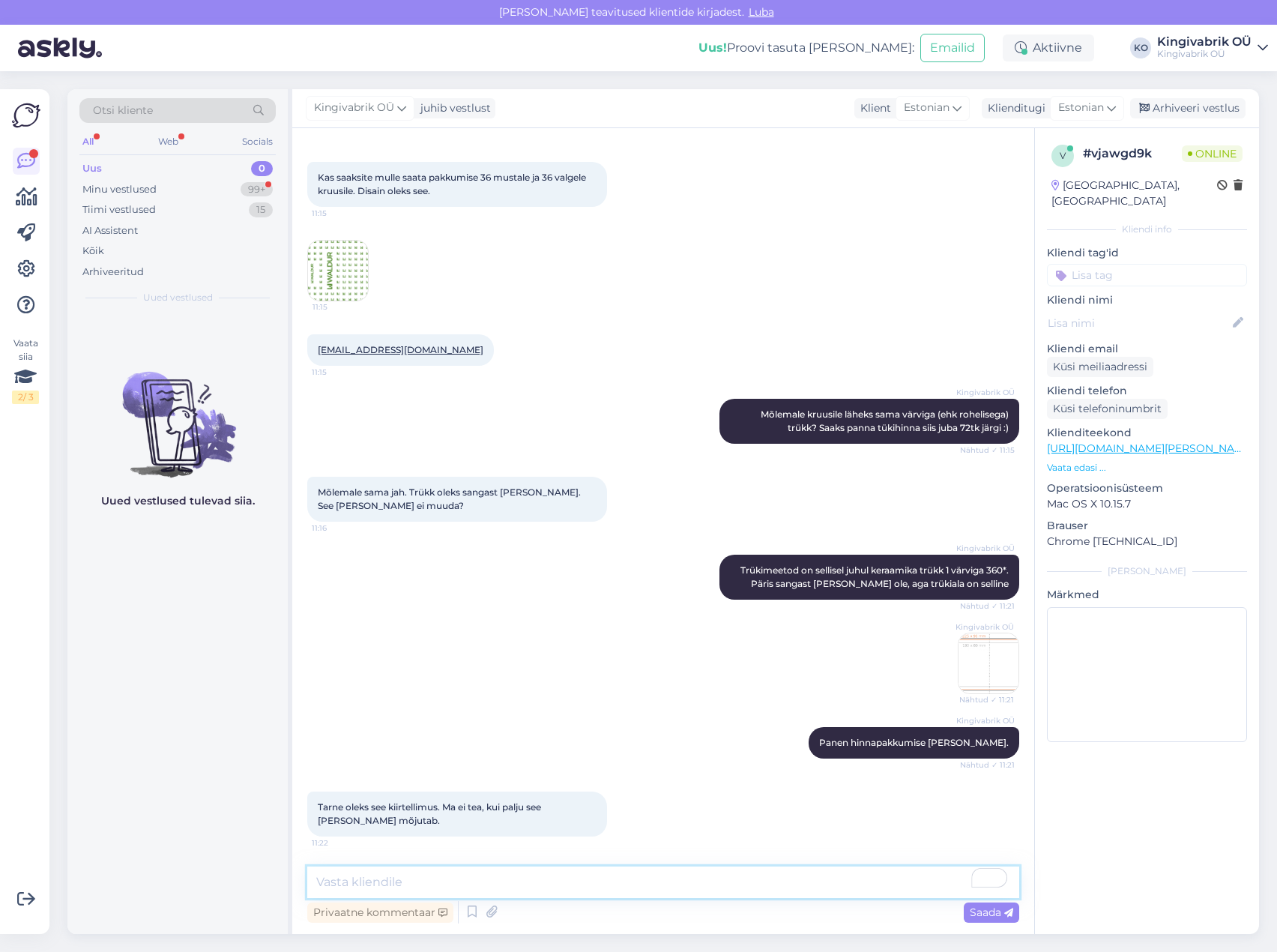
click at [373, 880] on textarea "To enrich screen reader interactions, please activate Accessibility in Grammarl…" at bounding box center [664, 881] width 713 height 31
click at [366, 876] on textarea "To enrich screen reader interactions, please activate Accessibility in Grammarl…" at bounding box center [664, 881] width 713 height 31
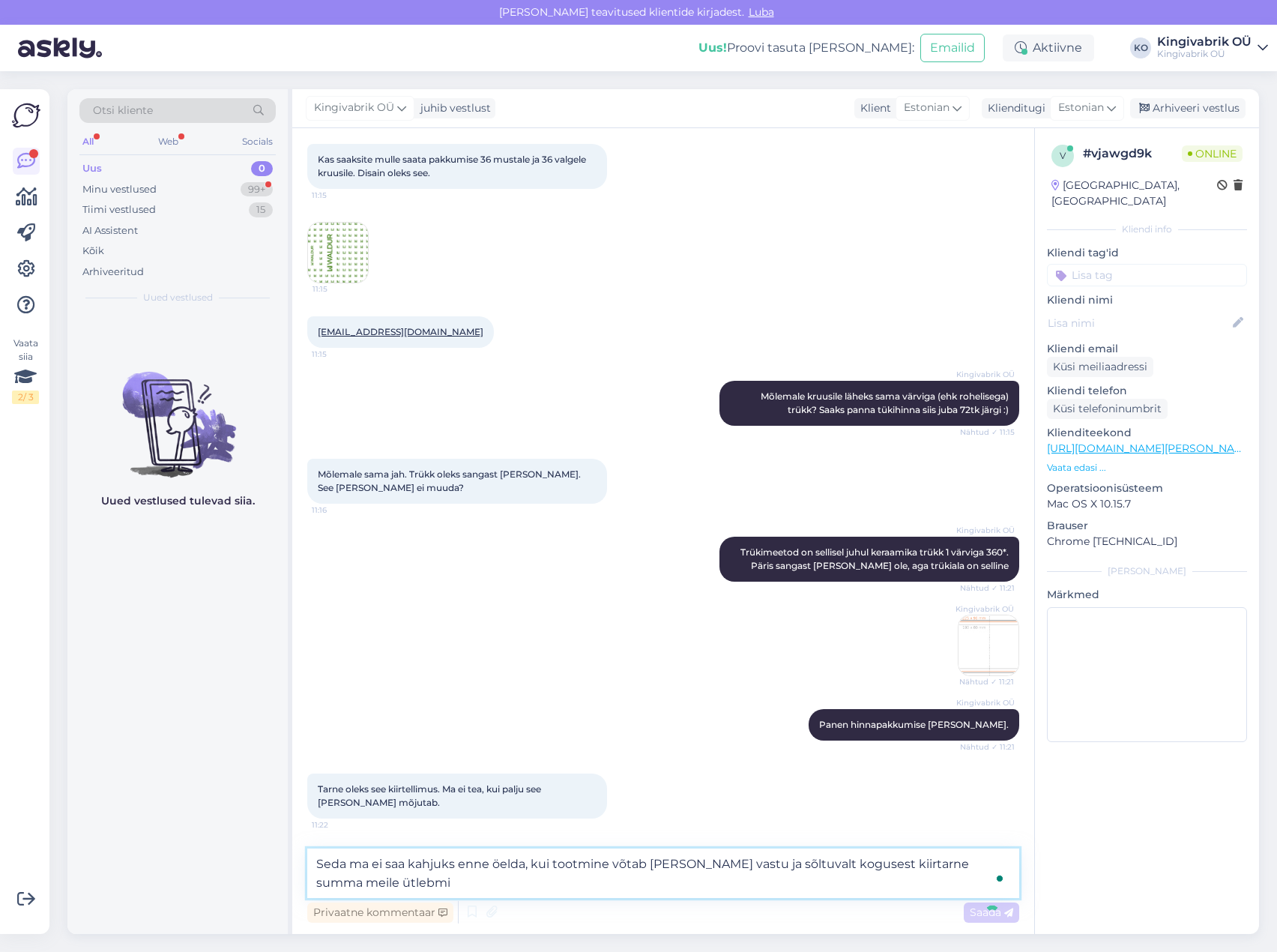
type textarea "Seda ma ei saa kahjuks enne öelda, kui tootmine võtab [PERSON_NAME] vastu ja sõ…"
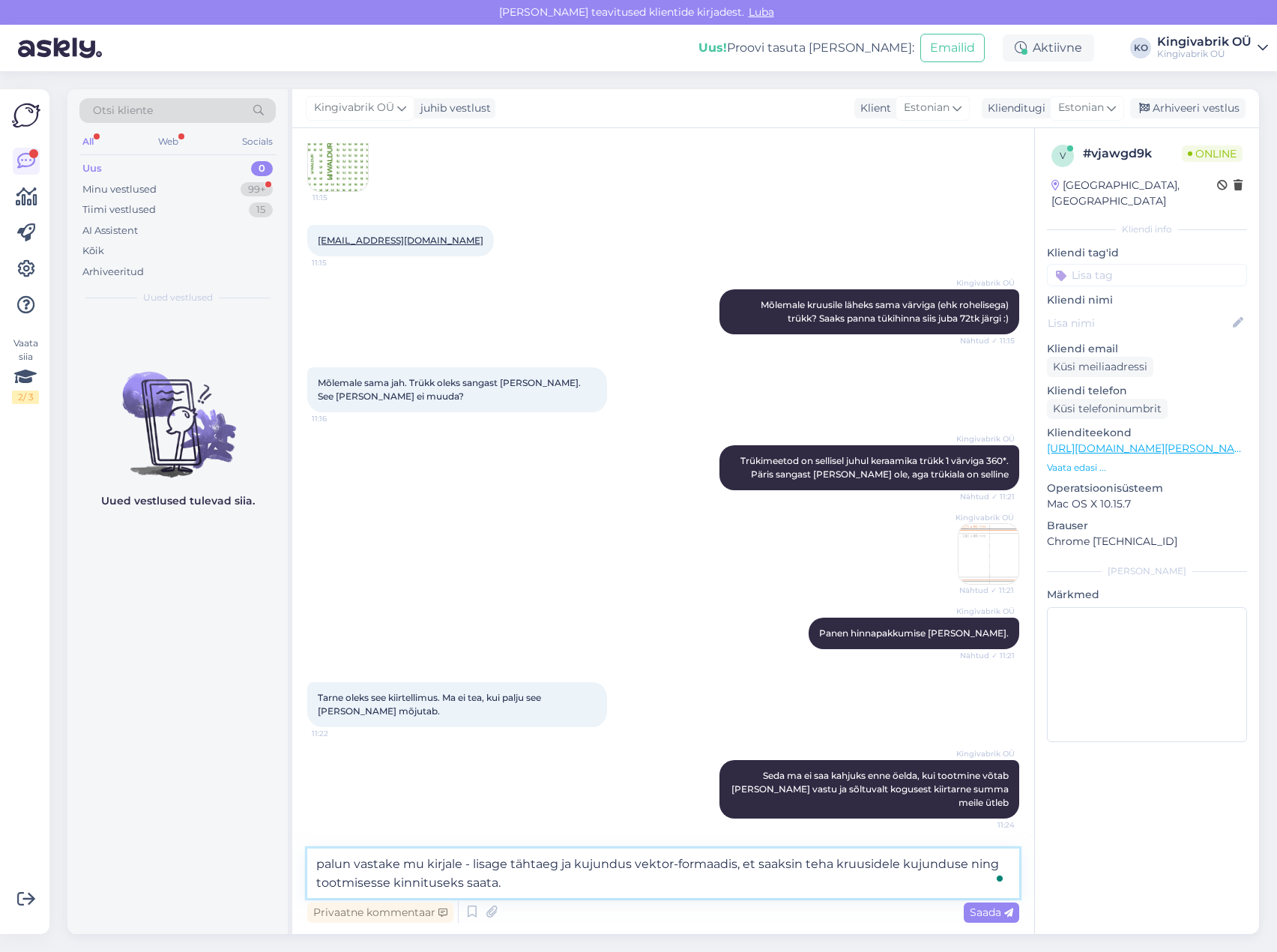
type textarea "palun vastake mu kirjale - lisage tähtaeg ja kujundus vektor-formaadis, et saak…"
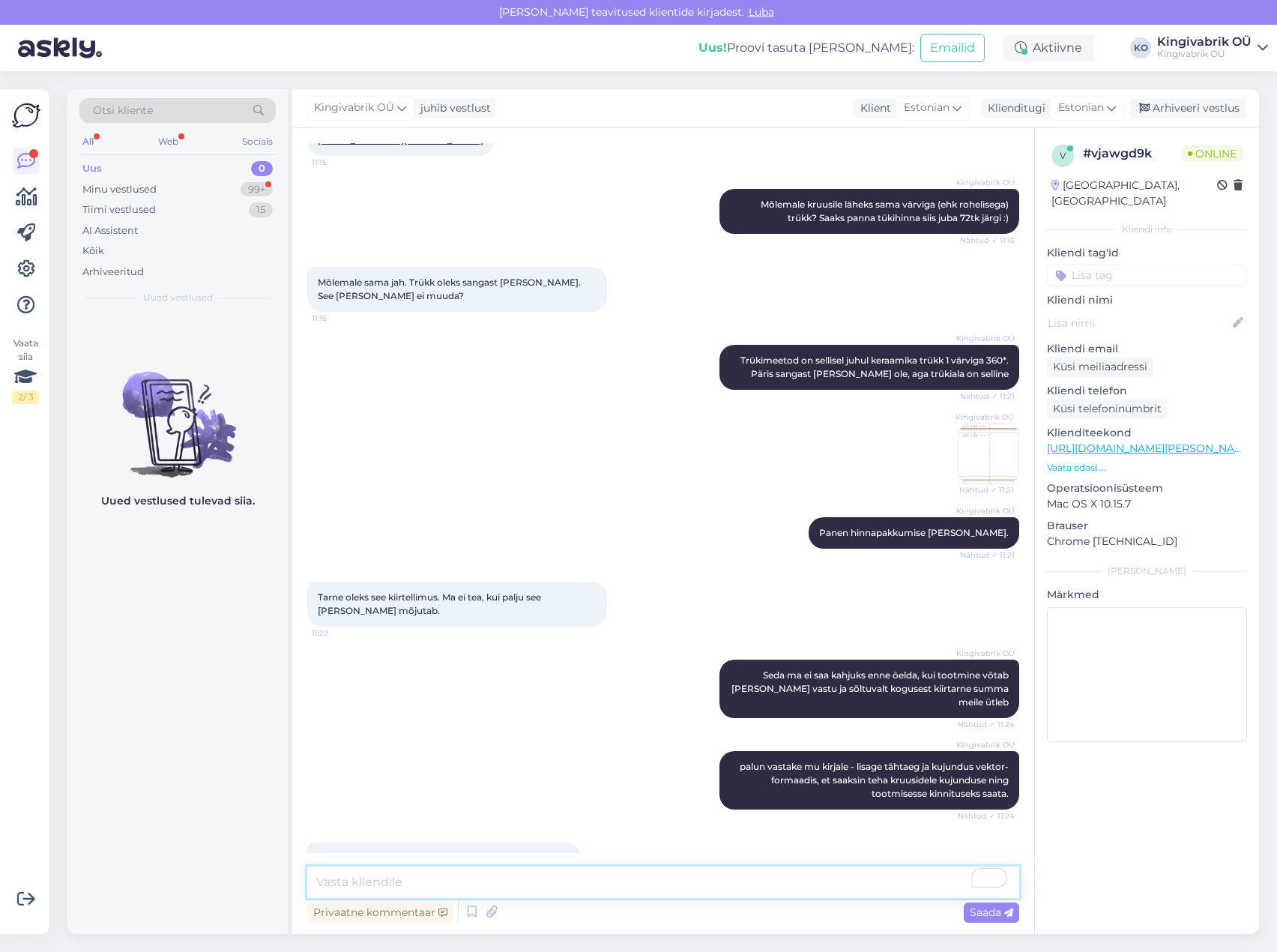
scroll to position [1469, 0]
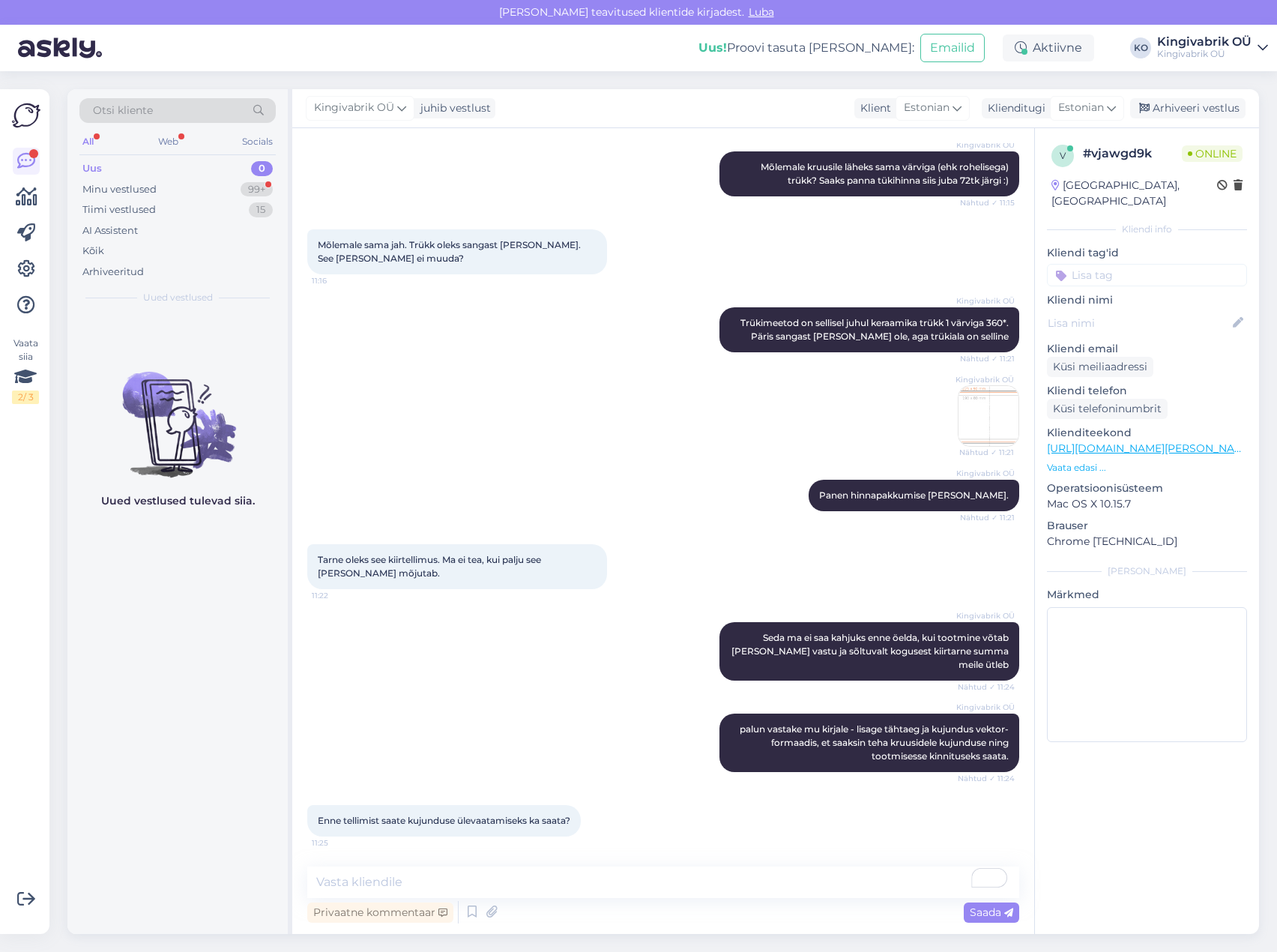
click at [193, 776] on div "Uued vestlused tulevad siia." at bounding box center [176, 624] width 220 height 621
click at [328, 877] on textarea "To enrich screen reader interactions, please activate Accessibility in Grammarl…" at bounding box center [664, 881] width 713 height 31
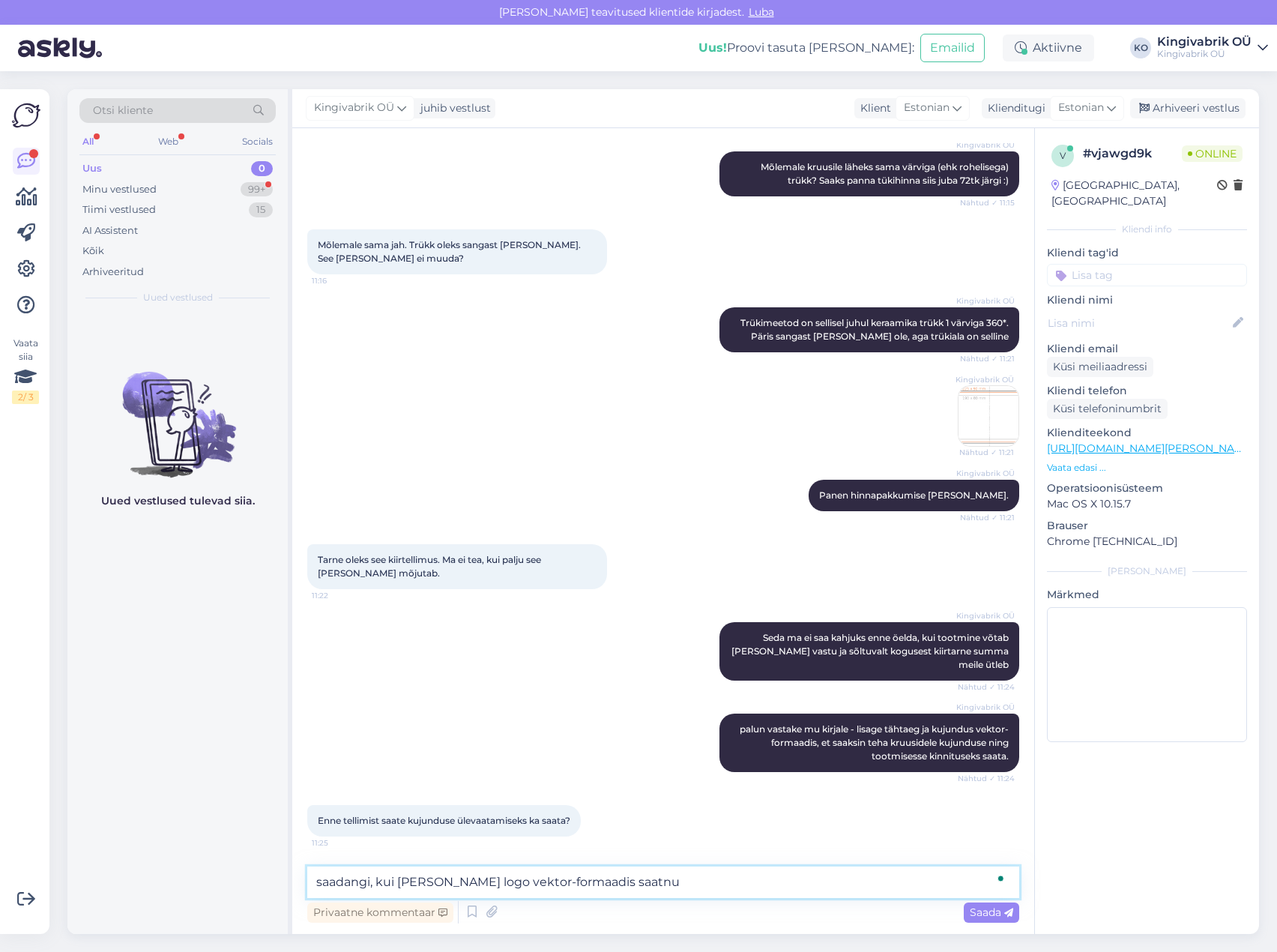
type textarea "saadangi, kui [PERSON_NAME] logo vektor-formaadis saatnud"
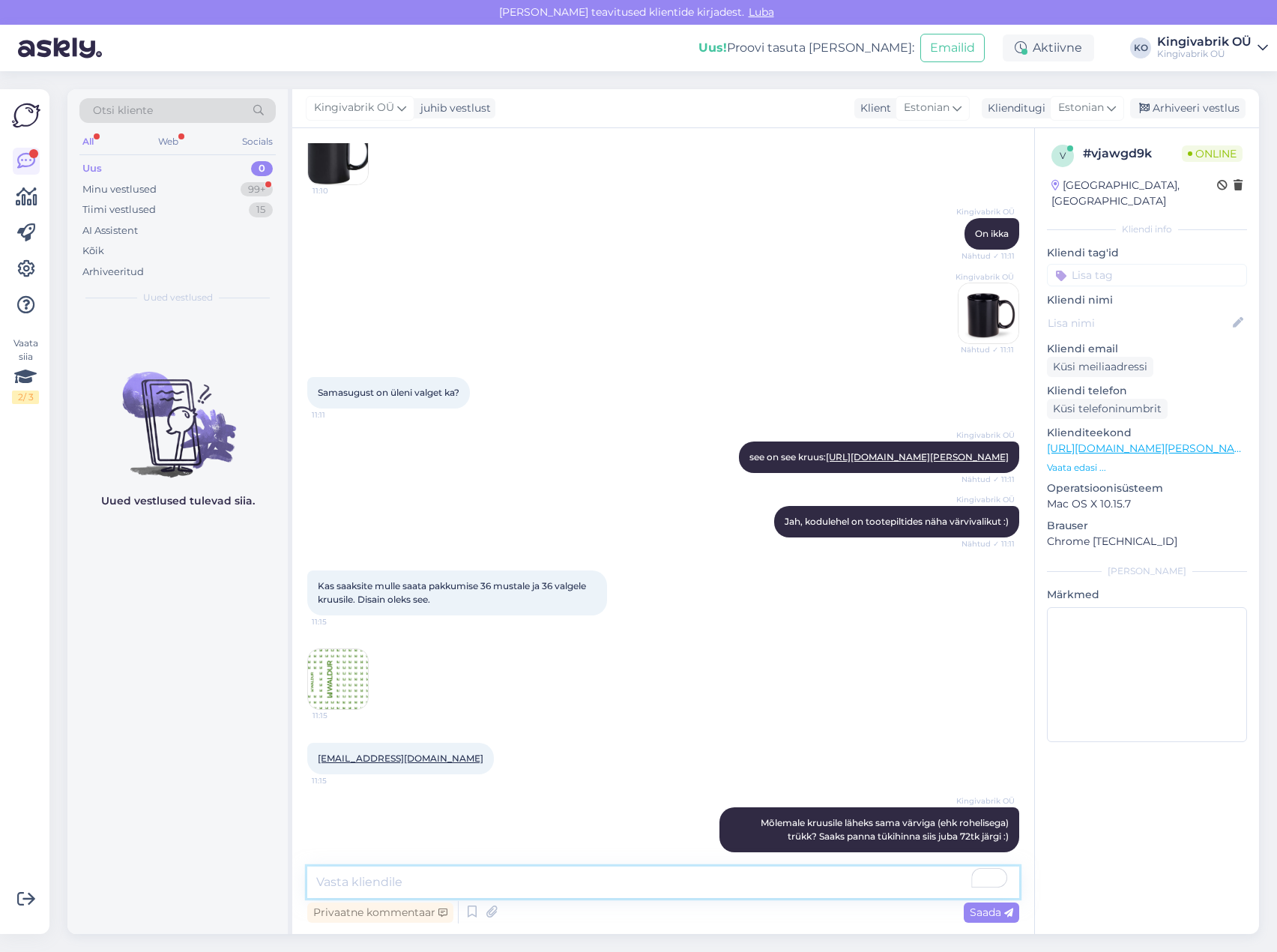
scroll to position [860, 0]
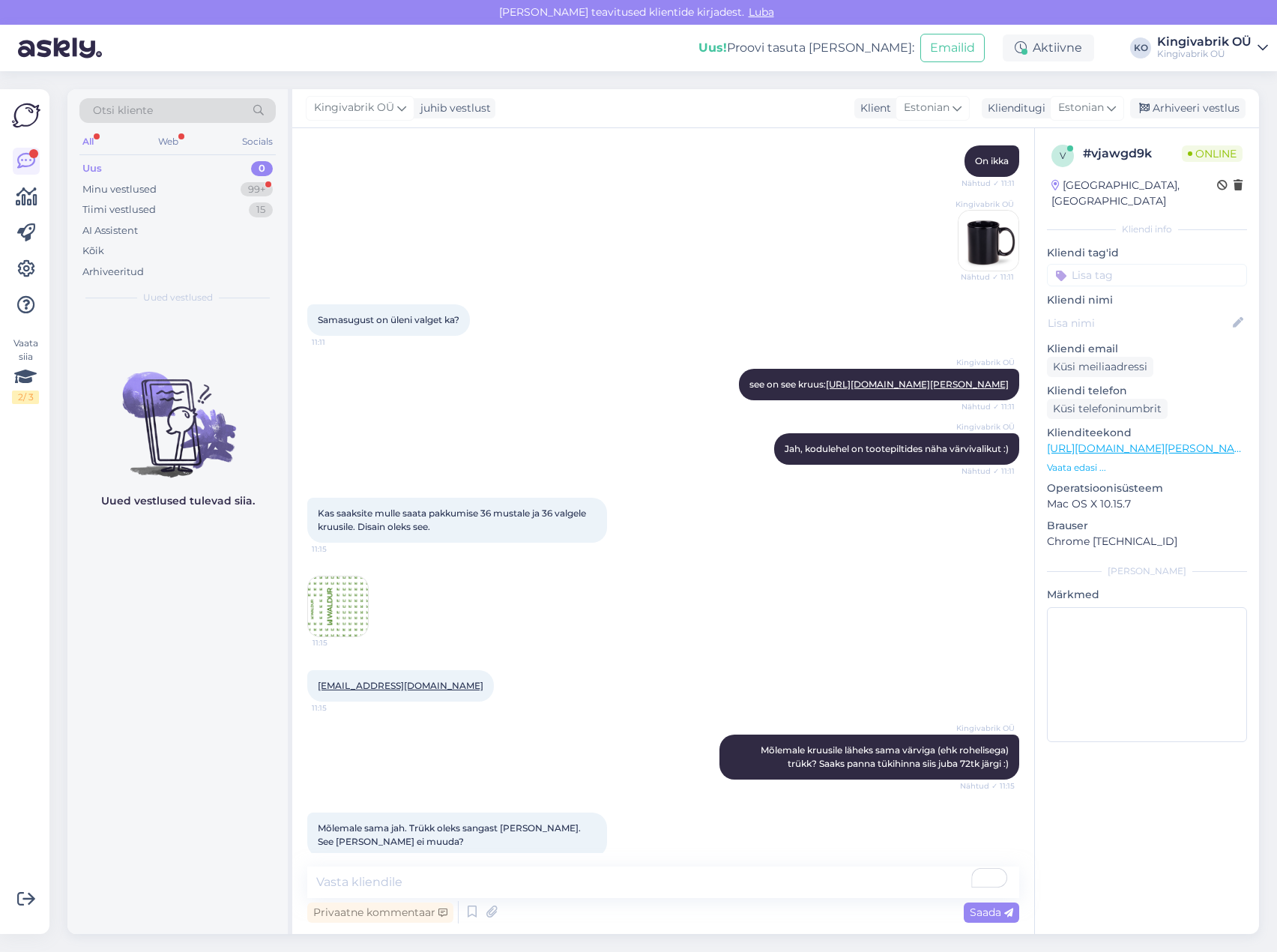
click at [347, 634] on img at bounding box center [338, 607] width 60 height 60
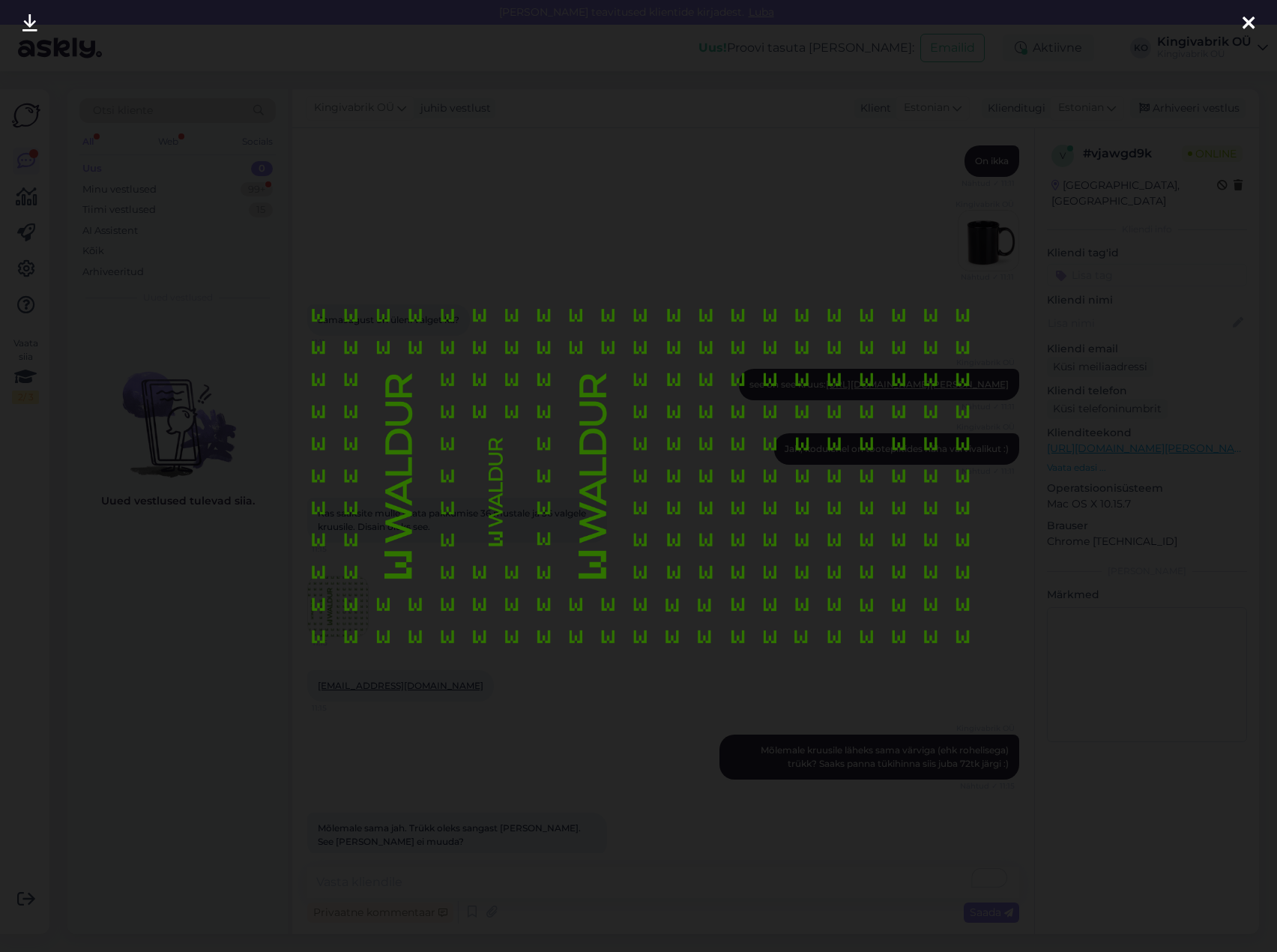
click at [33, 16] on icon at bounding box center [30, 24] width 15 height 20
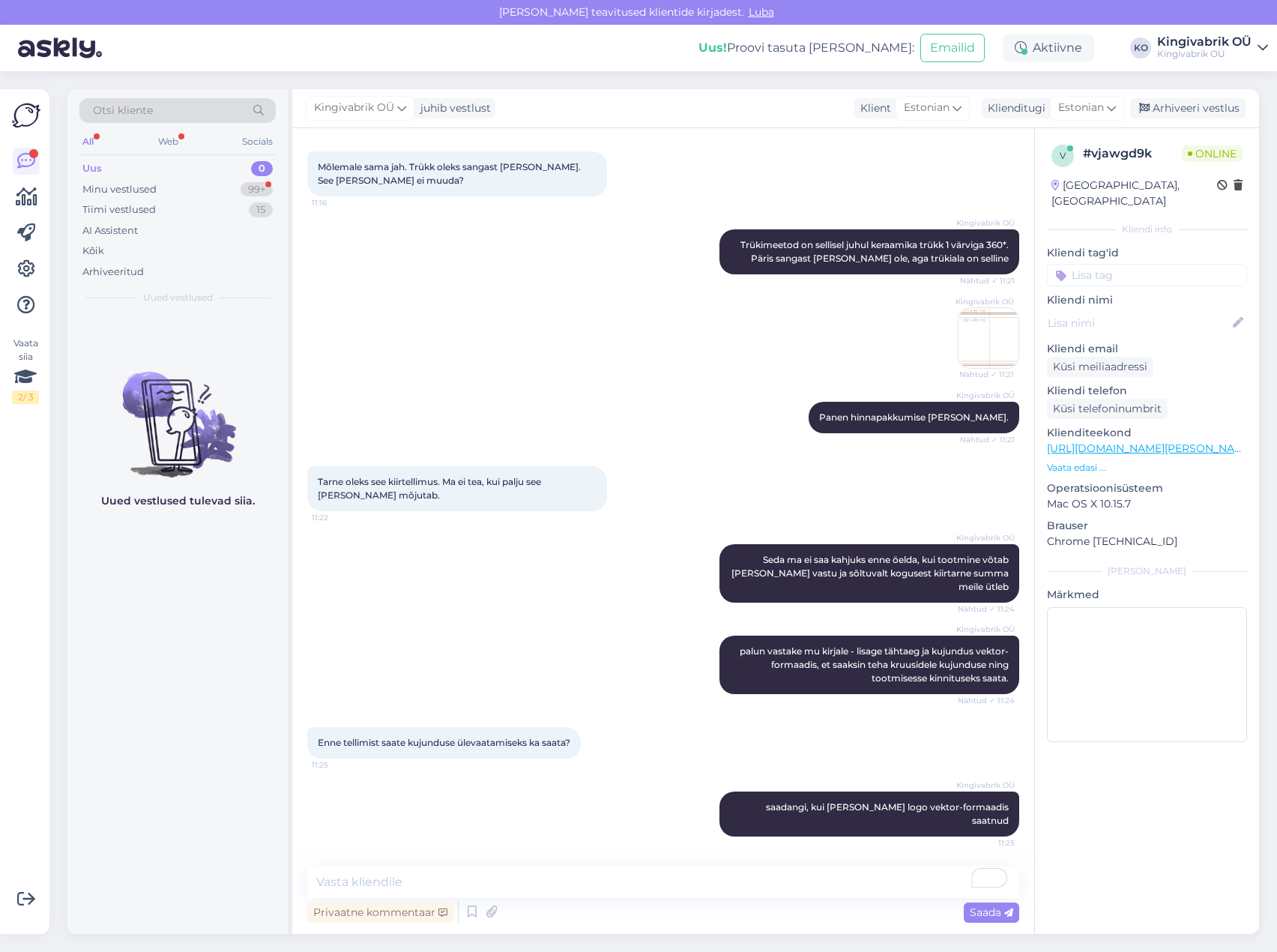
scroll to position [1534, 0]
click at [413, 885] on textarea "To enrich screen reader interactions, please activate Accessibility in Grammarl…" at bounding box center [664, 881] width 713 height 31
type textarea "PNG alusel ma ei saa trükki saata"
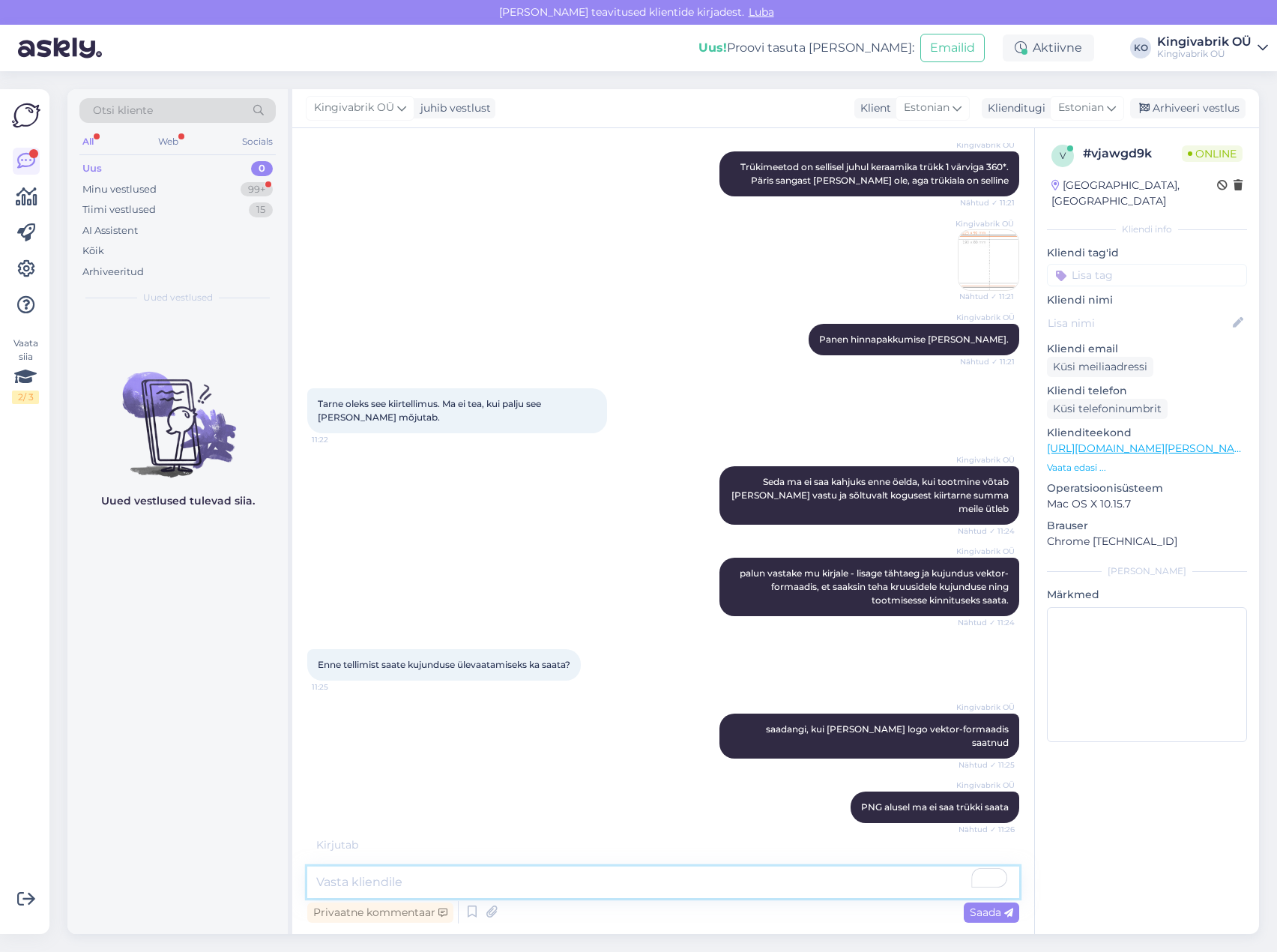
scroll to position [1679, 0]
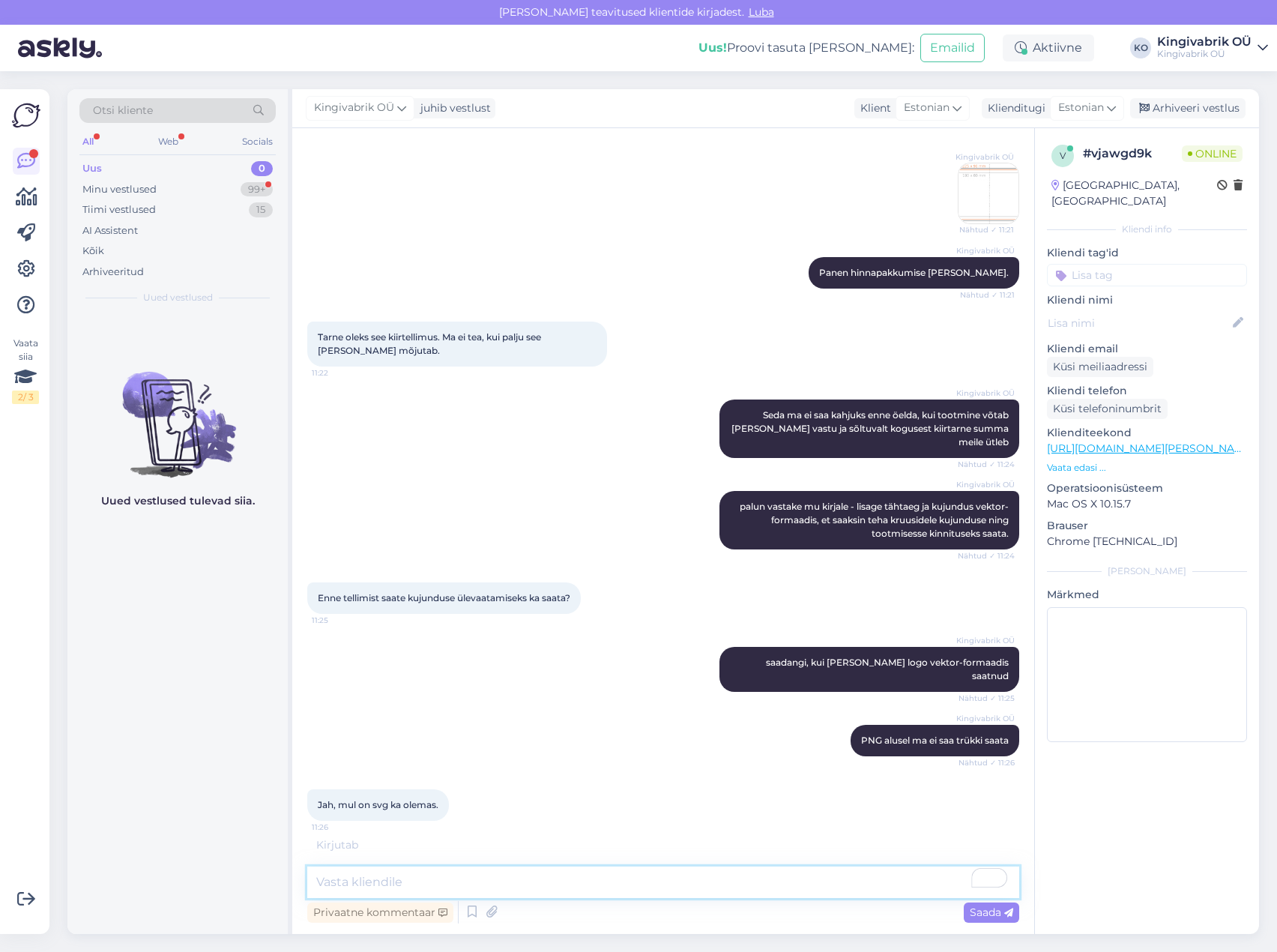
click at [389, 879] on textarea "To enrich screen reader interactions, please activate Accessibility in Grammarl…" at bounding box center [664, 881] width 713 height 31
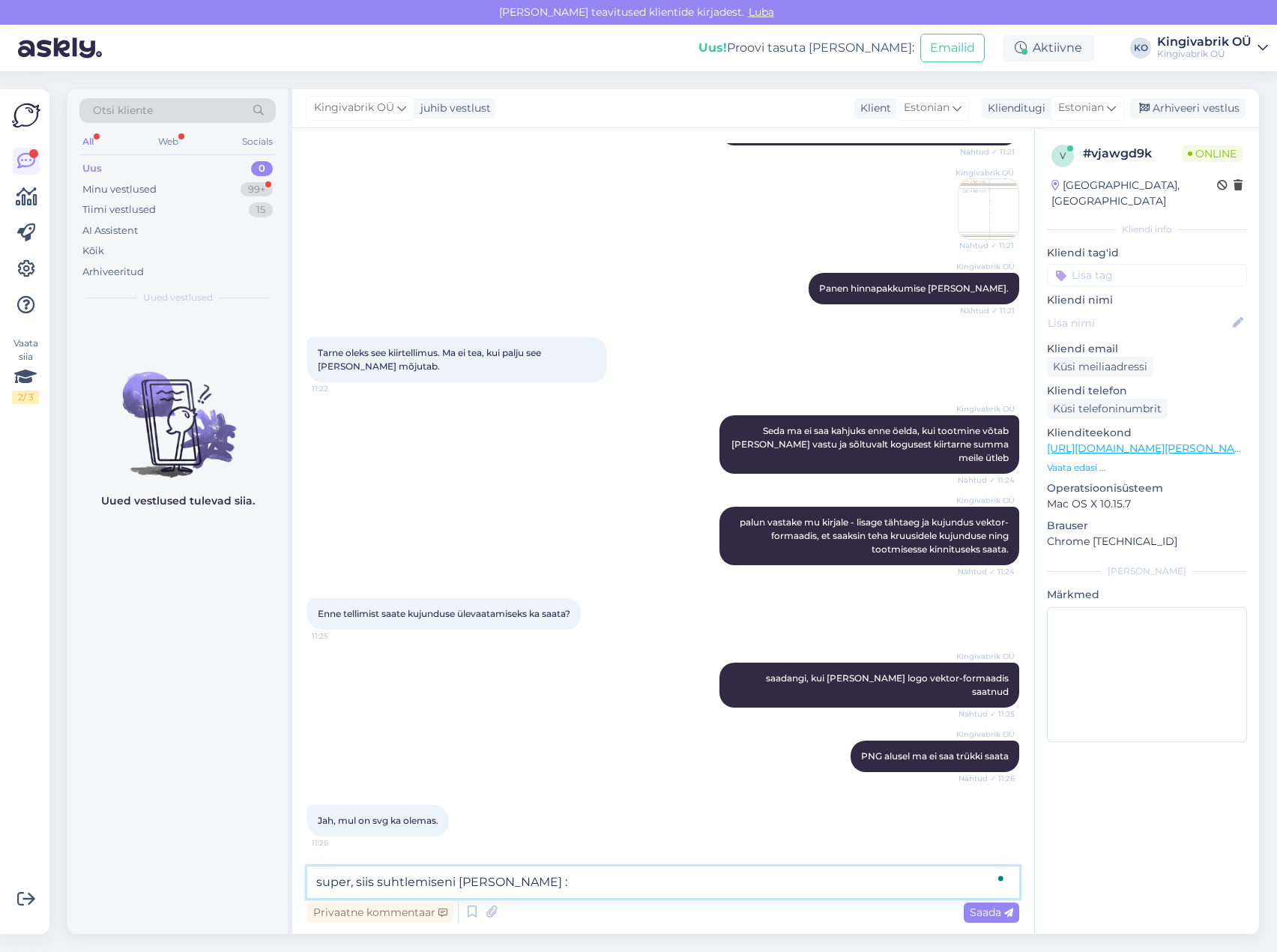
type textarea "super, siis suhtlemiseni [PERSON_NAME] :)"
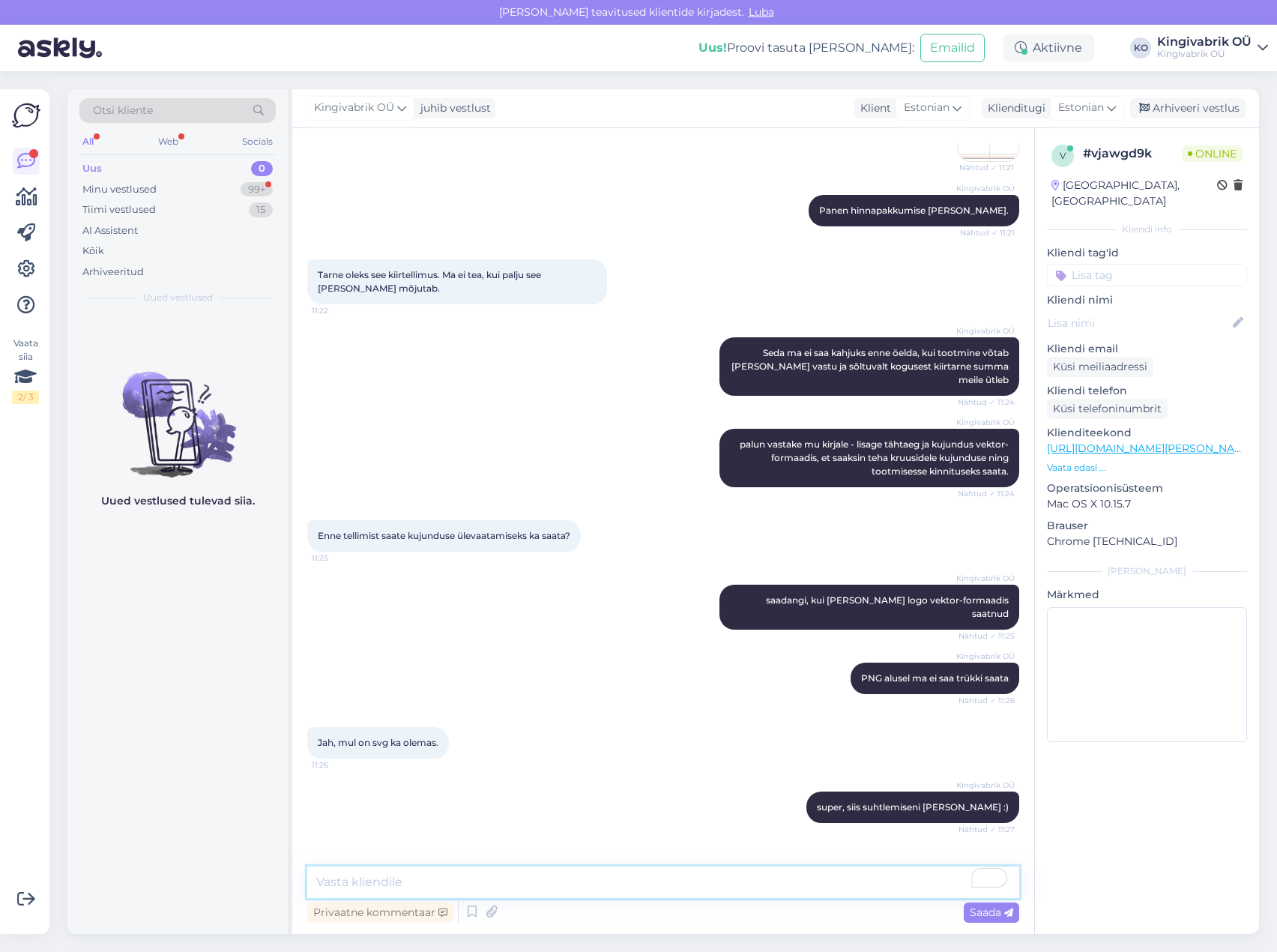
scroll to position [1870, 0]
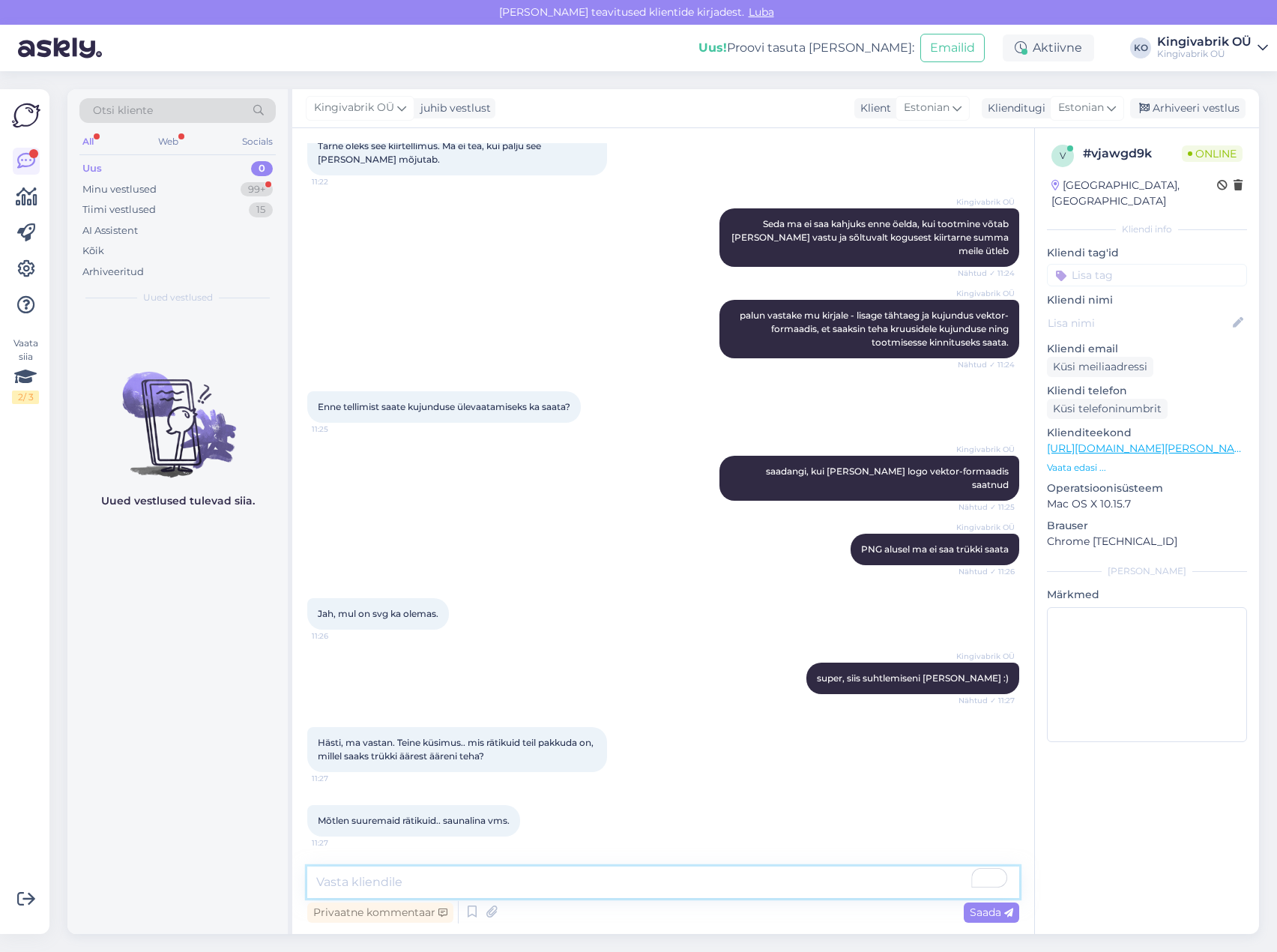
click at [399, 896] on textarea "To enrich screen reader interactions, please activate Accessibility in Grammarl…" at bounding box center [664, 881] width 713 height 31
drag, startPoint x: 399, startPoint y: 883, endPoint x: 407, endPoint y: 875, distance: 11.3
click at [401, 883] on textarea "To enrich screen reader interactions, please activate Accessibility in Grammarl…" at bounding box center [664, 881] width 713 height 31
click at [378, 882] on textarea "To enrich screen reader interactions, please activate Accessibility in Grammarl…" at bounding box center [664, 881] width 713 height 31
type textarea "Sellise kujundusega toimiks eritellimuslik rätik - saab nii puuvillaseid saunal…"
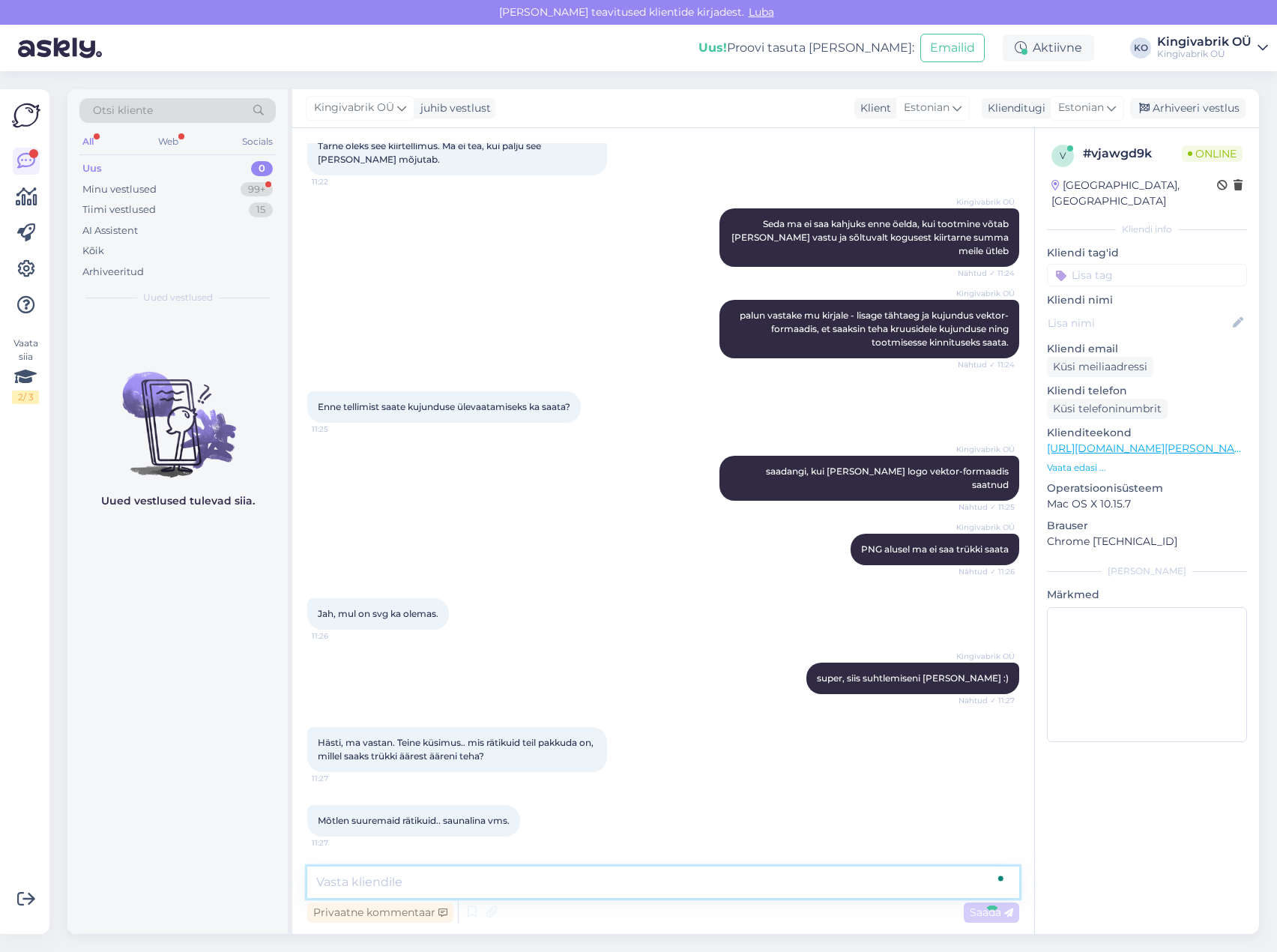
scroll to position [1947, 0]
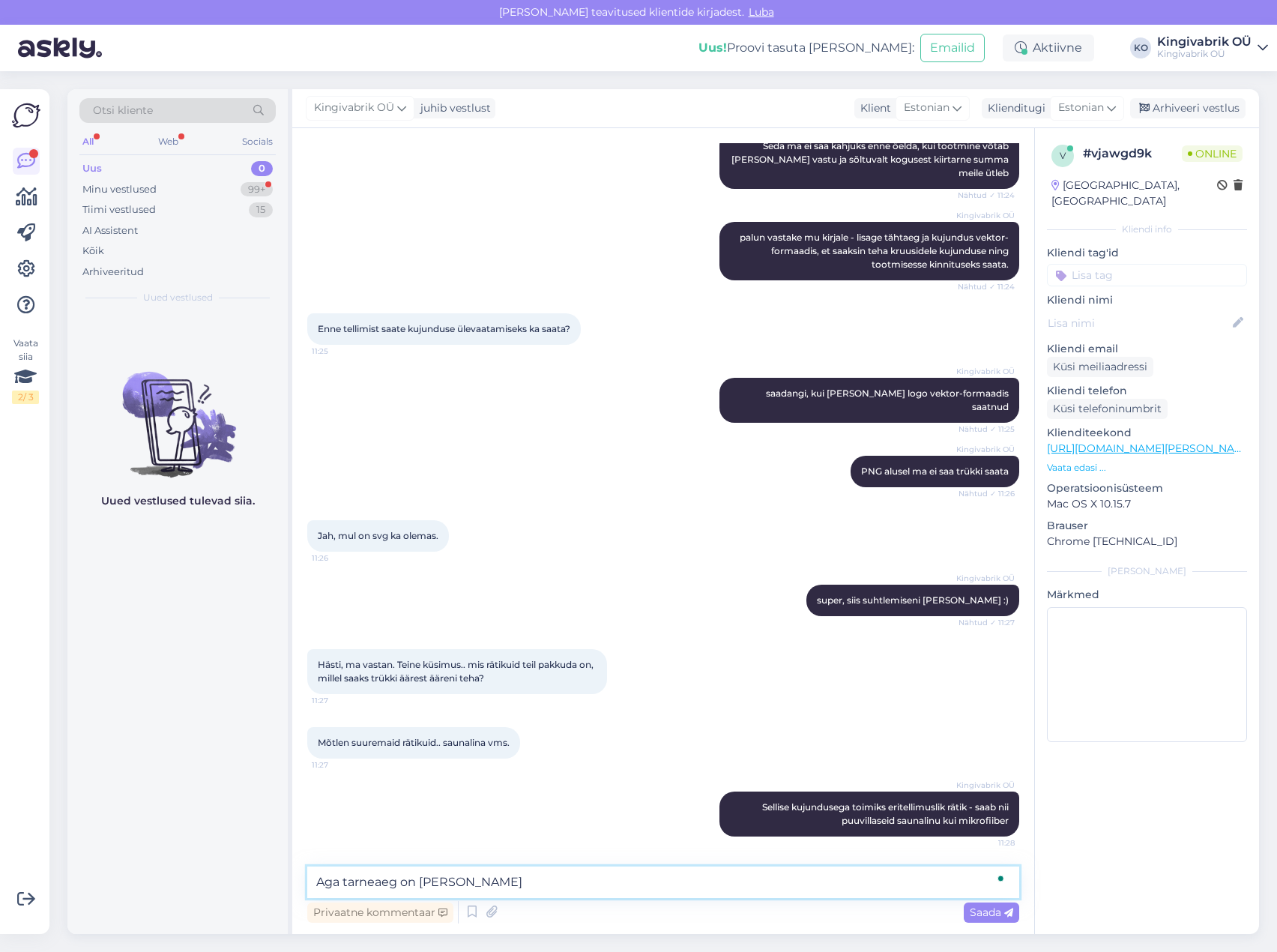
type textarea "Aga tarneaeg on [PERSON_NAME]"
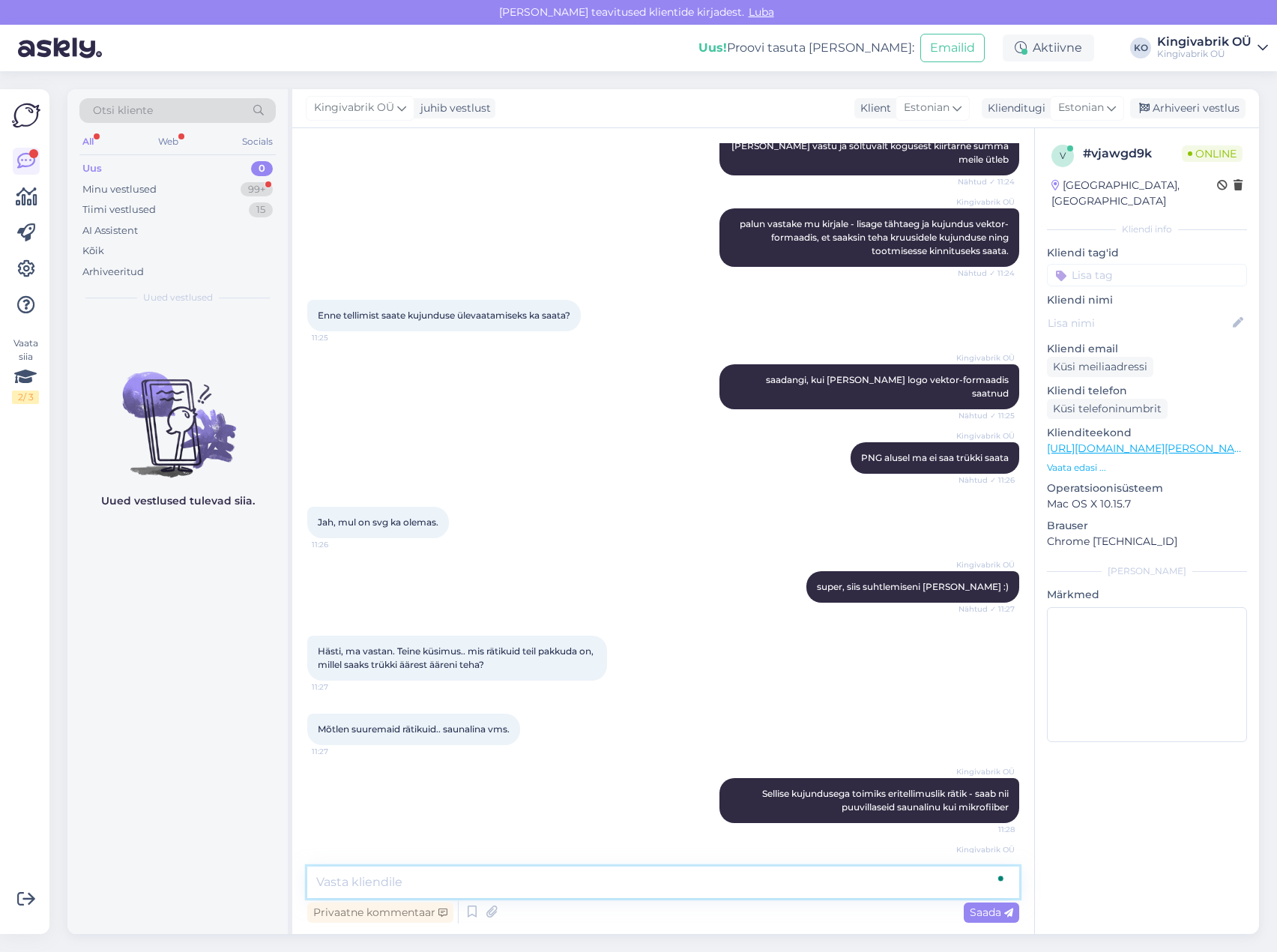
scroll to position [2012, 0]
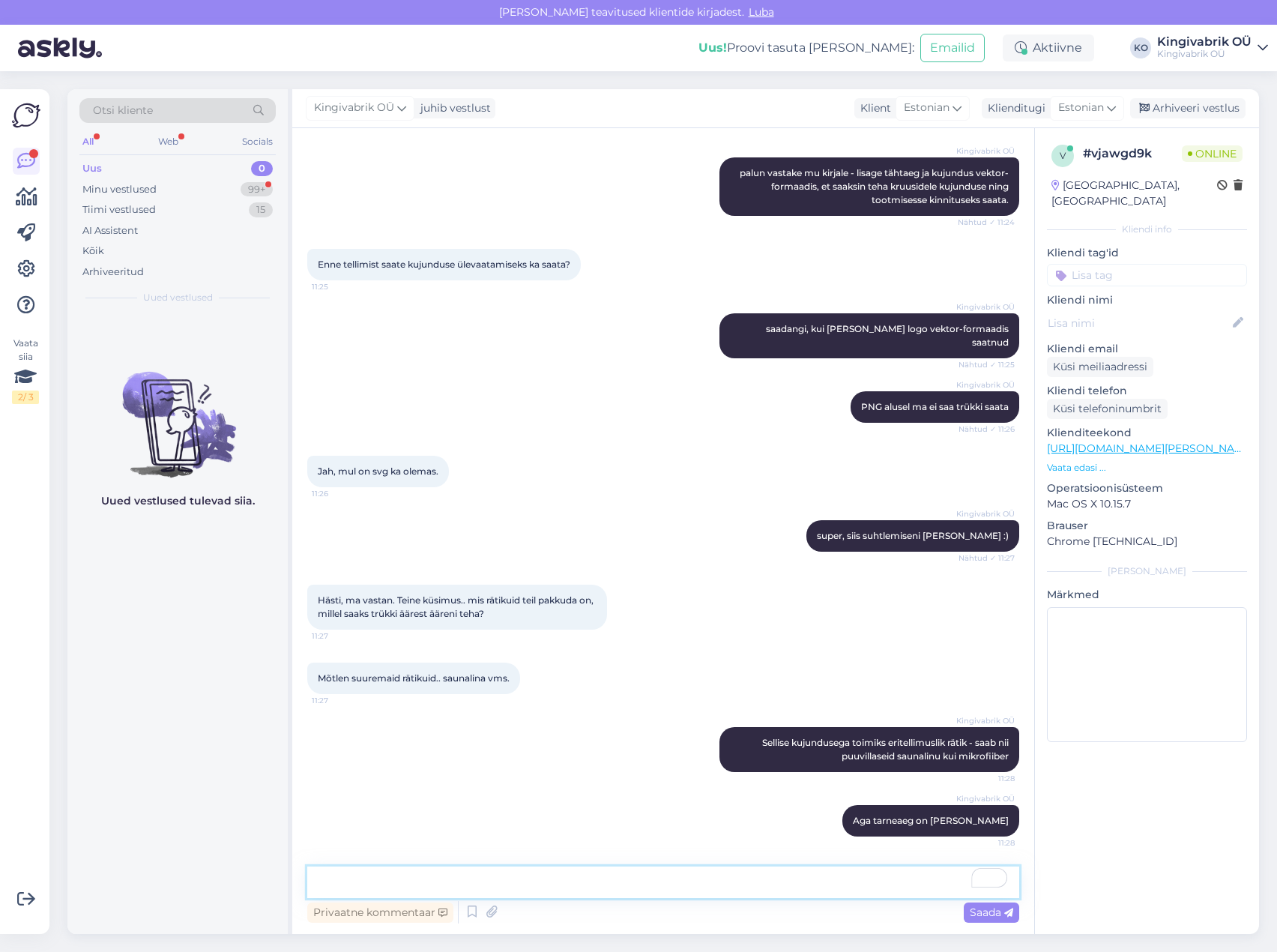
paste textarea "[URL][DOMAIN_NAME]"
type textarea "[URL][DOMAIN_NAME]"
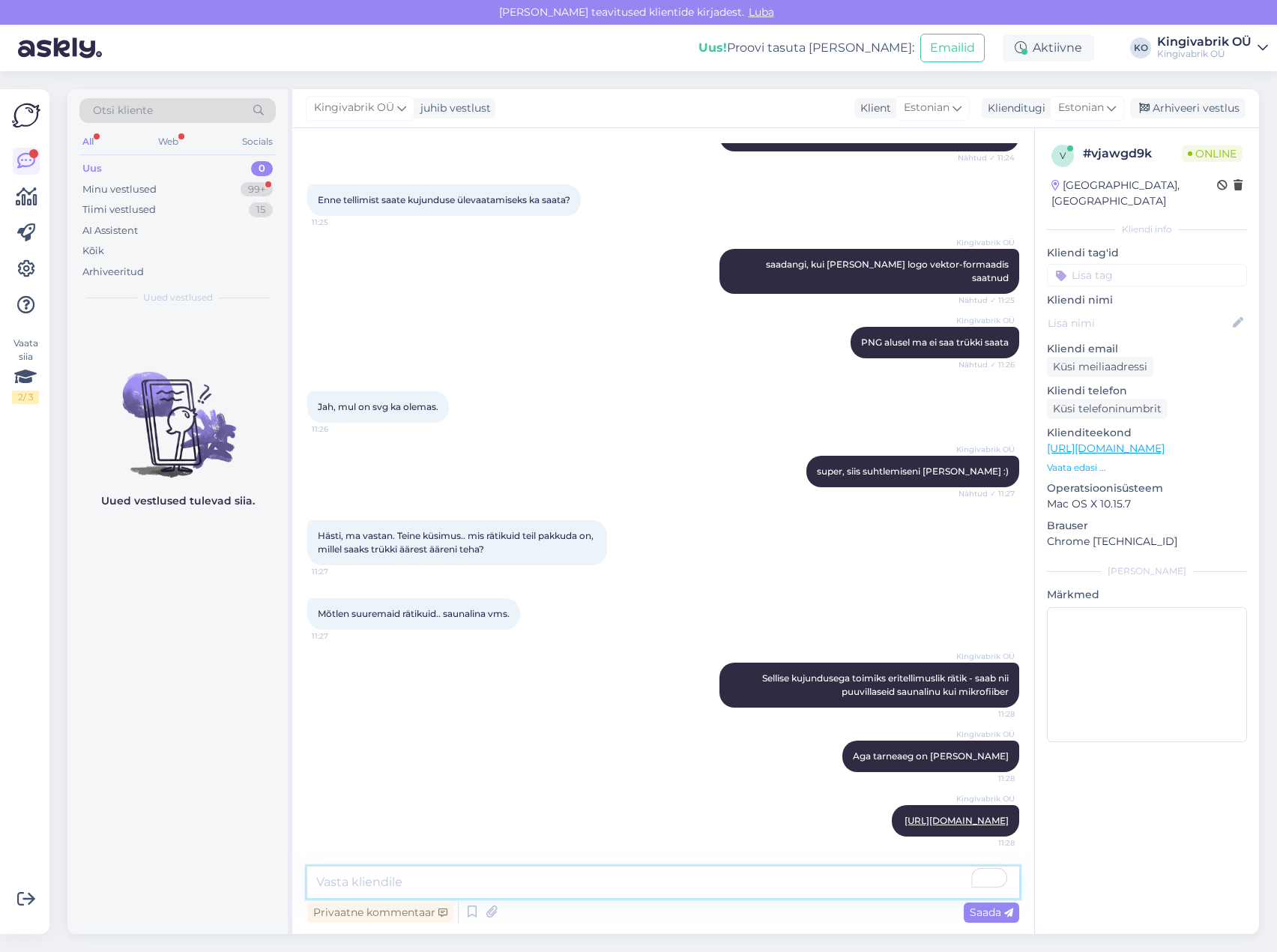
paste textarea "[URL][DOMAIN_NAME]"
type textarea "[URL][DOMAIN_NAME]"
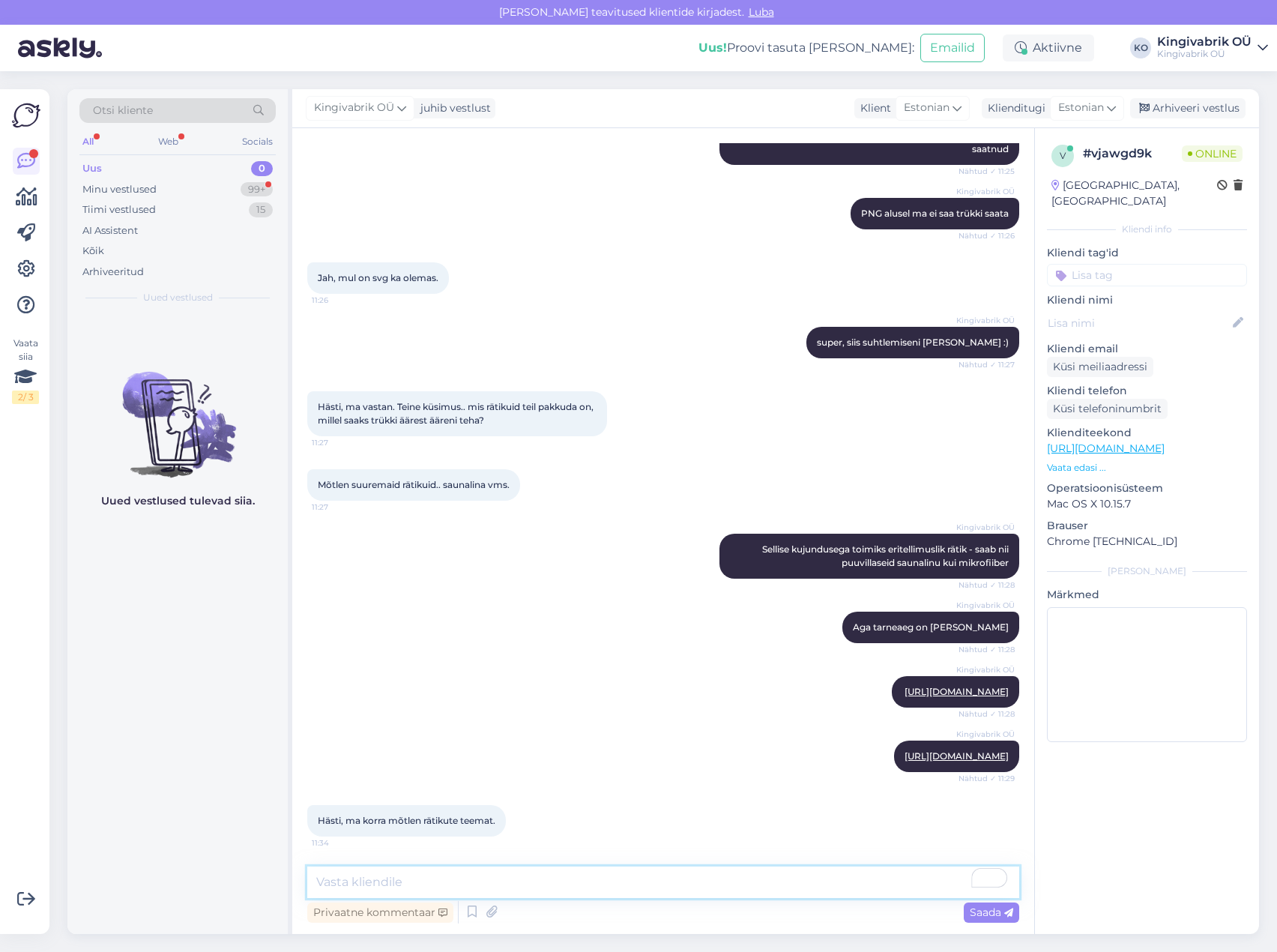
scroll to position [2296, 0]
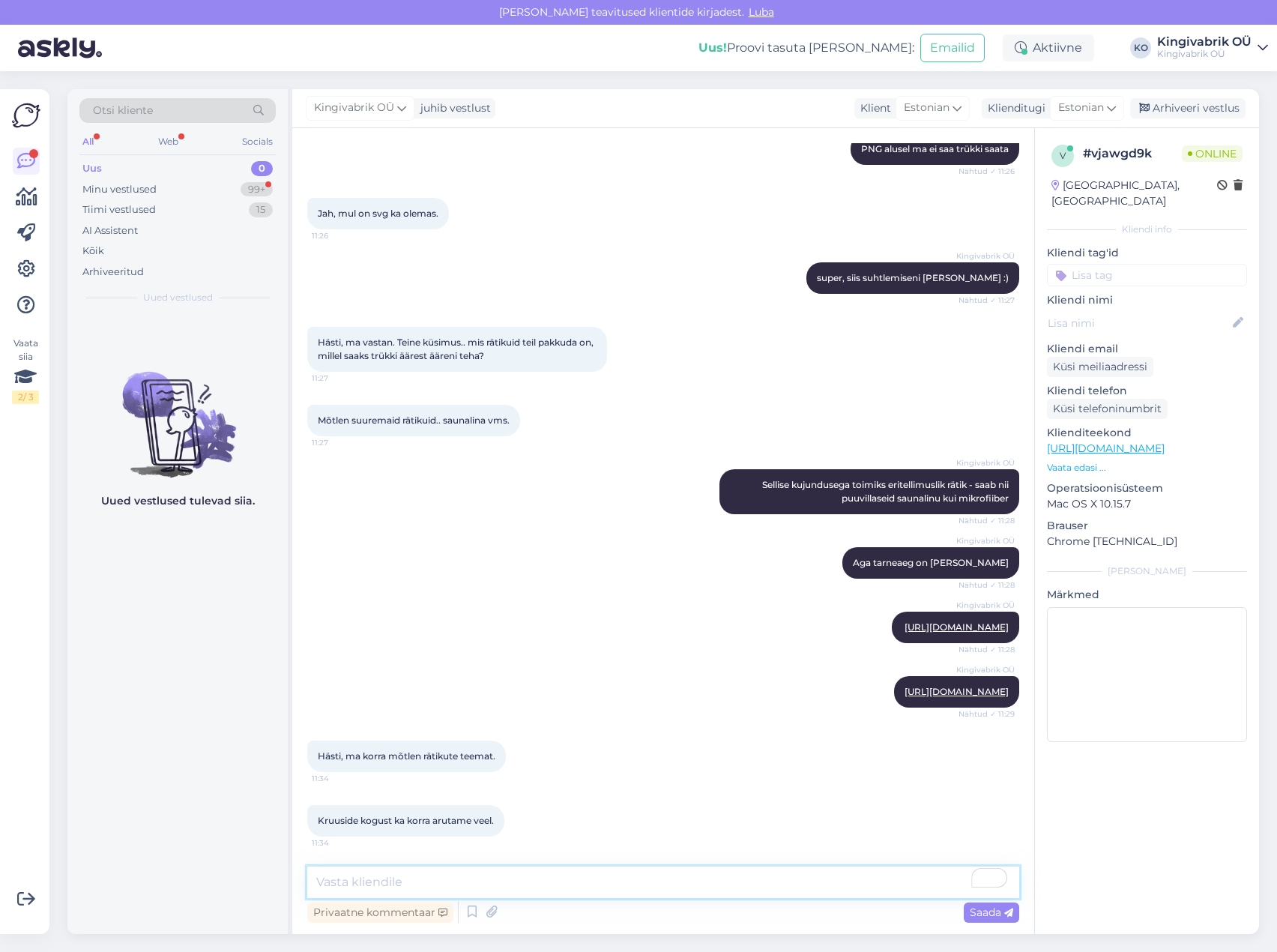
click at [368, 879] on textarea "To enrich screen reader interactions, please activate Accessibility in Grammarl…" at bounding box center [664, 881] width 713 height 31
click at [206, 762] on div "Uued vestlused tulevad siia." at bounding box center [176, 624] width 220 height 621
